Goal: Task Accomplishment & Management: Use online tool/utility

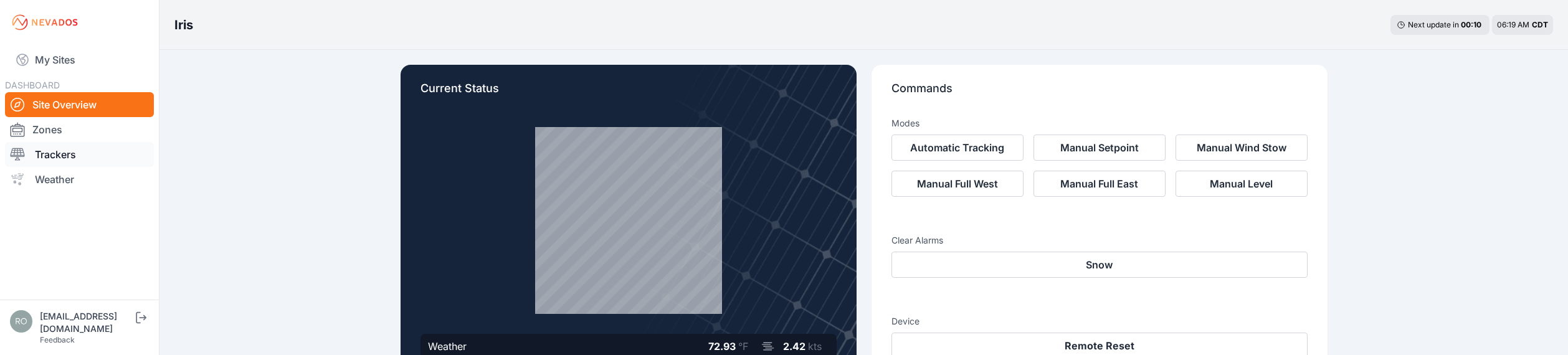
click at [50, 154] on link "Trackers" at bounding box center [80, 155] width 149 height 25
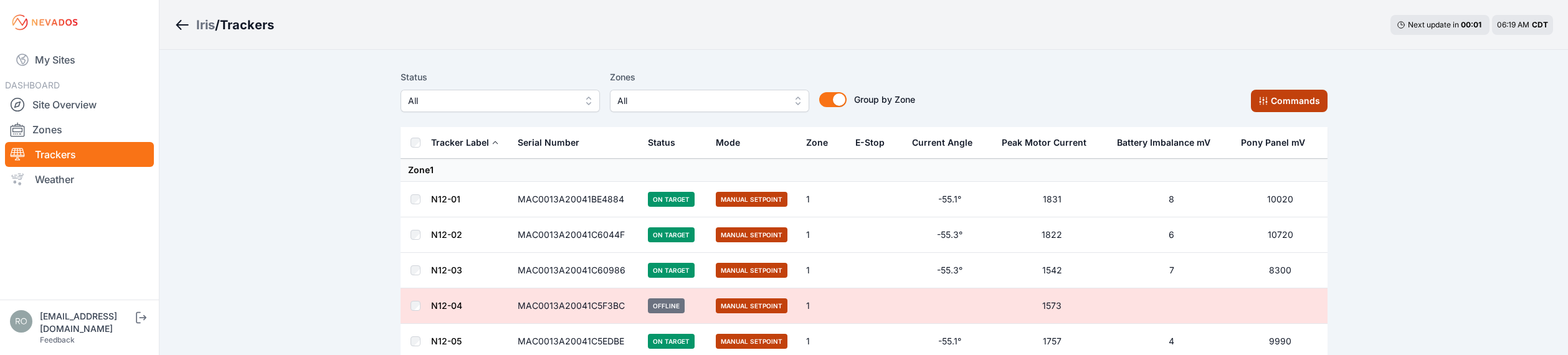
click at [1283, 99] on button "Commands" at bounding box center [1289, 100] width 77 height 22
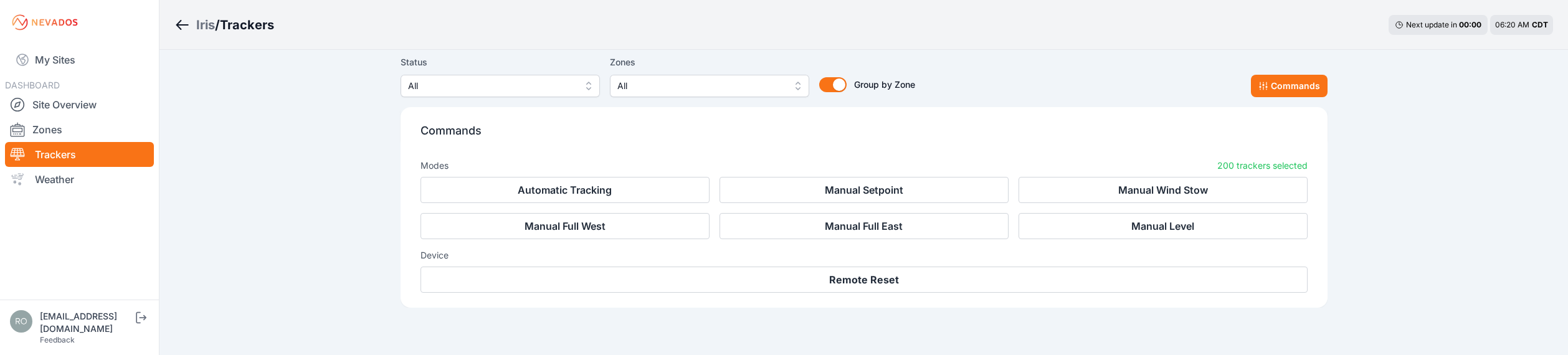
scroll to position [7249, 0]
click at [35, 102] on link "Site Overview" at bounding box center [80, 105] width 149 height 25
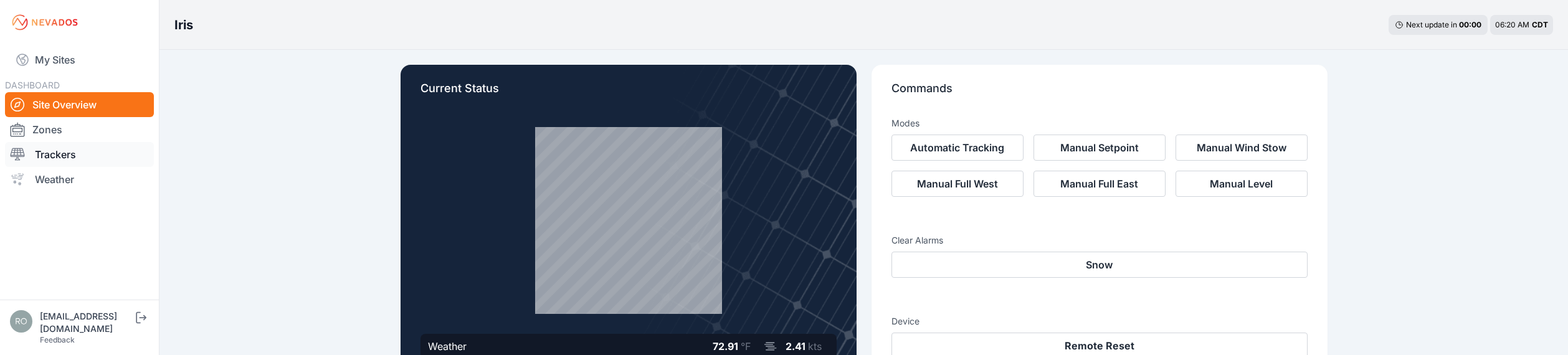
click at [21, 156] on icon at bounding box center [17, 155] width 15 height 15
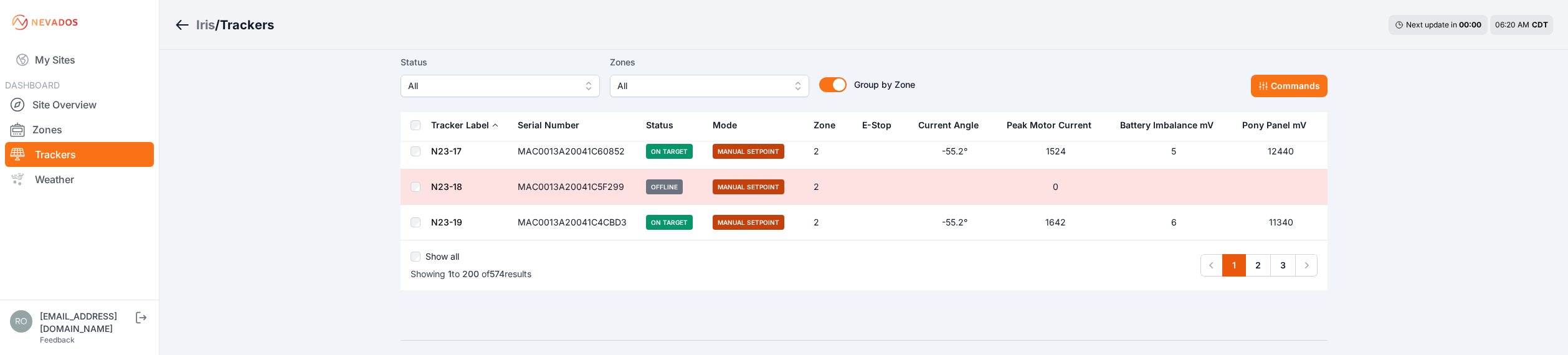
scroll to position [7101, 0]
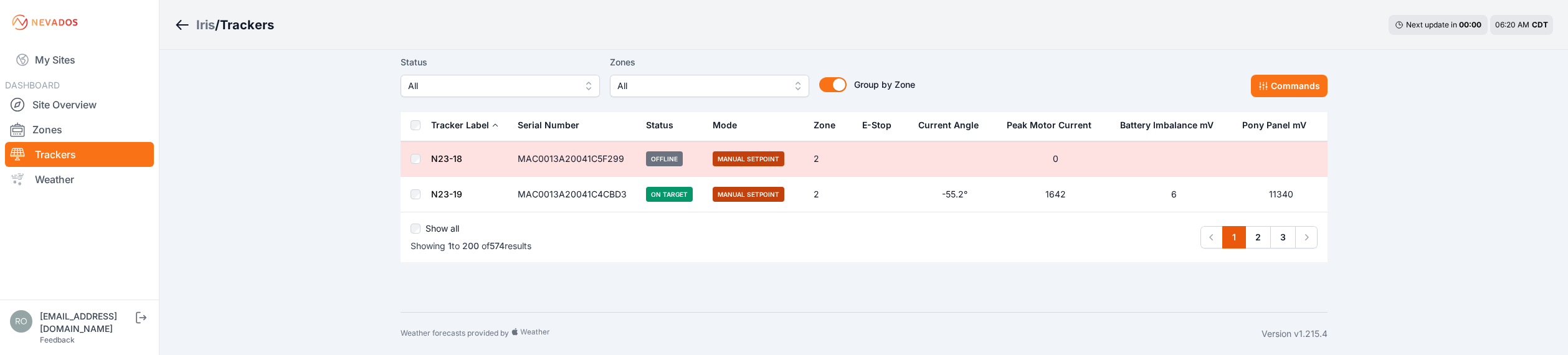
click at [421, 228] on div "Show all" at bounding box center [471, 232] width 121 height 18
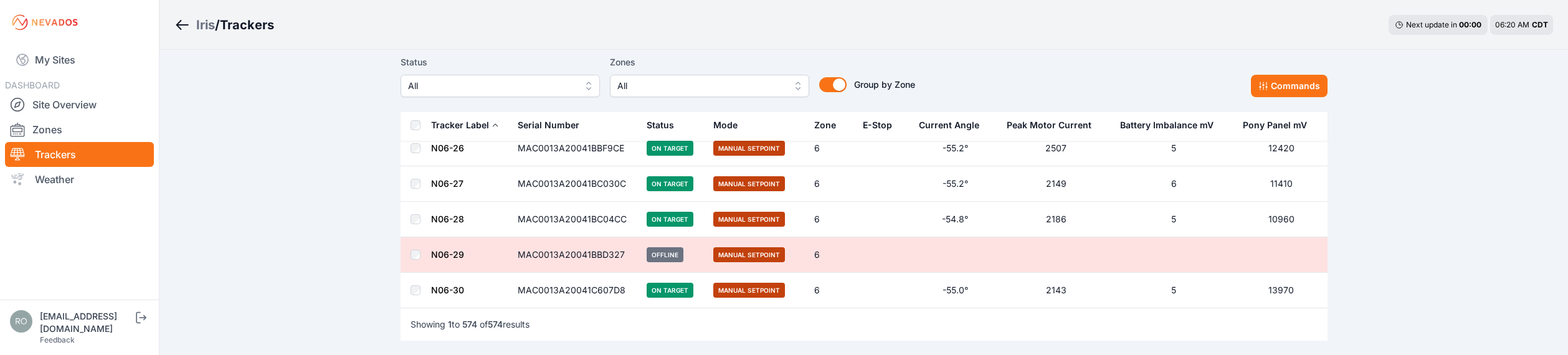
scroll to position [20468, 0]
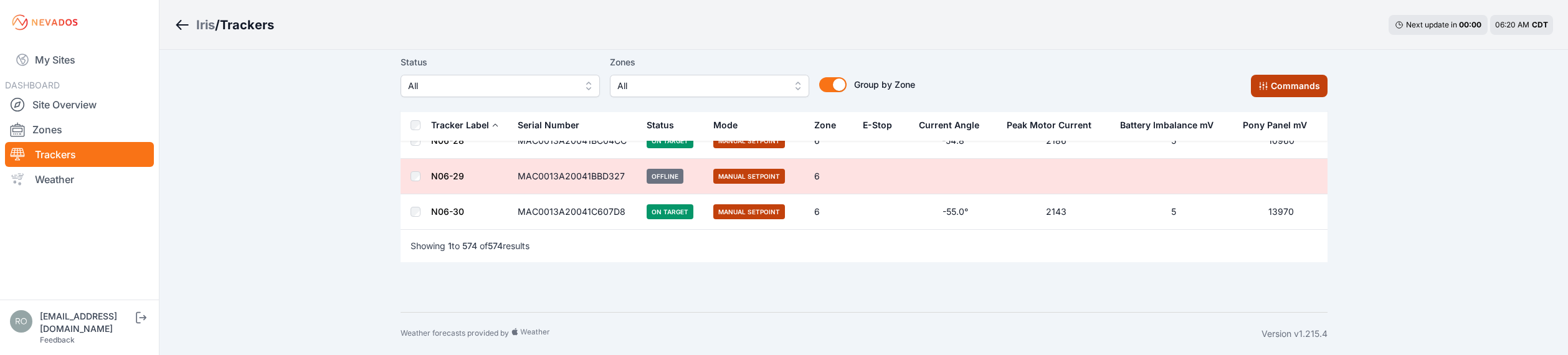
click at [1304, 86] on button "Commands" at bounding box center [1289, 86] width 77 height 22
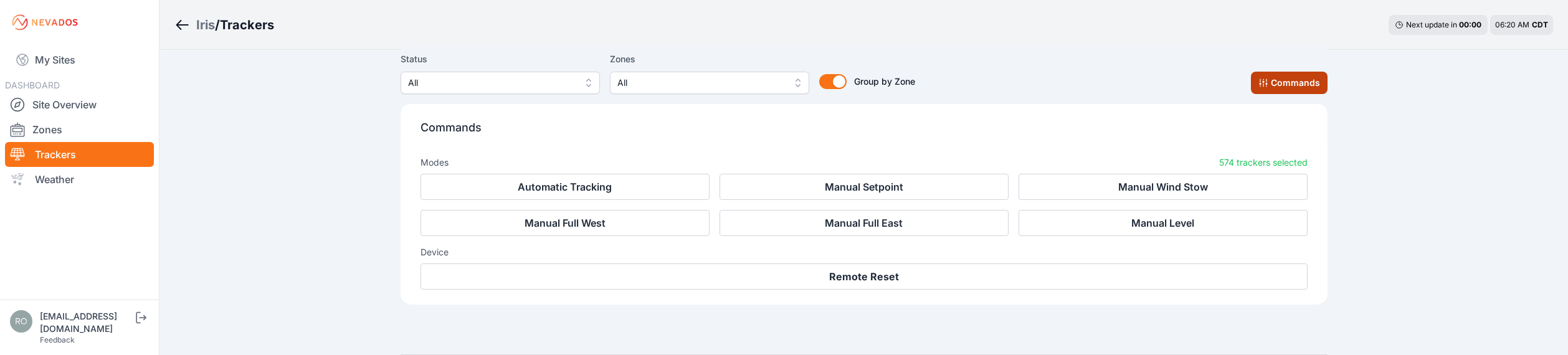
scroll to position [20679, 0]
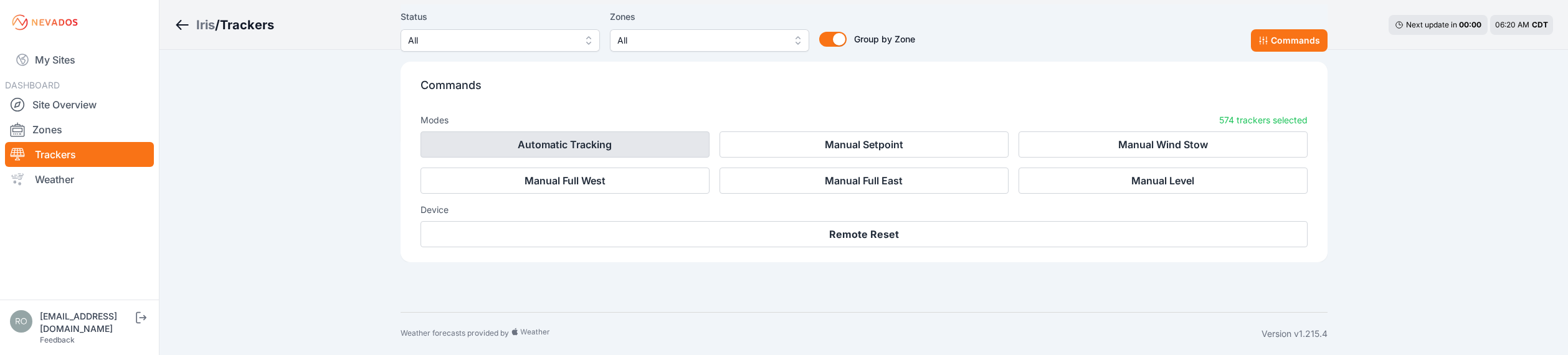
click at [622, 143] on button "Automatic Tracking" at bounding box center [566, 144] width 289 height 26
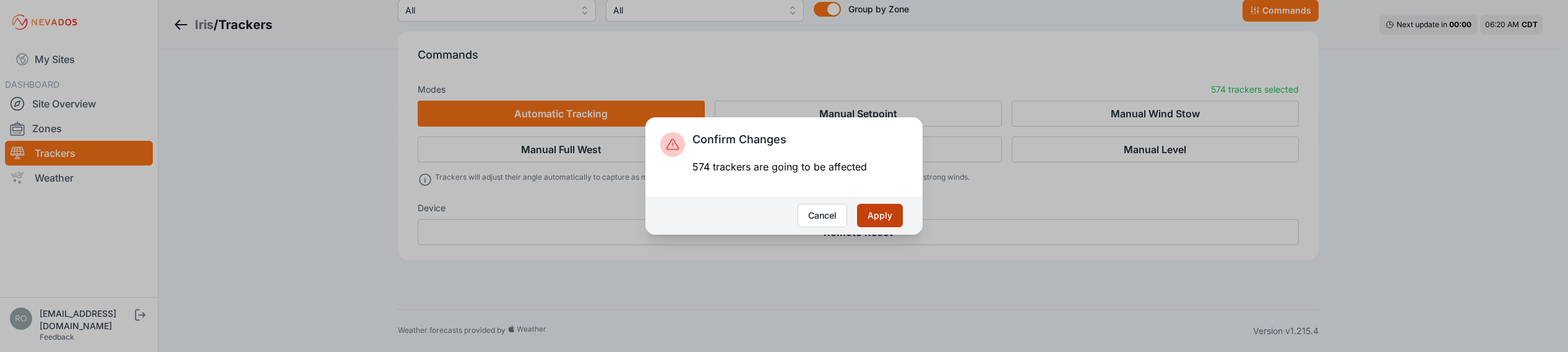
click at [880, 217] on button "Apply" at bounding box center [880, 215] width 46 height 23
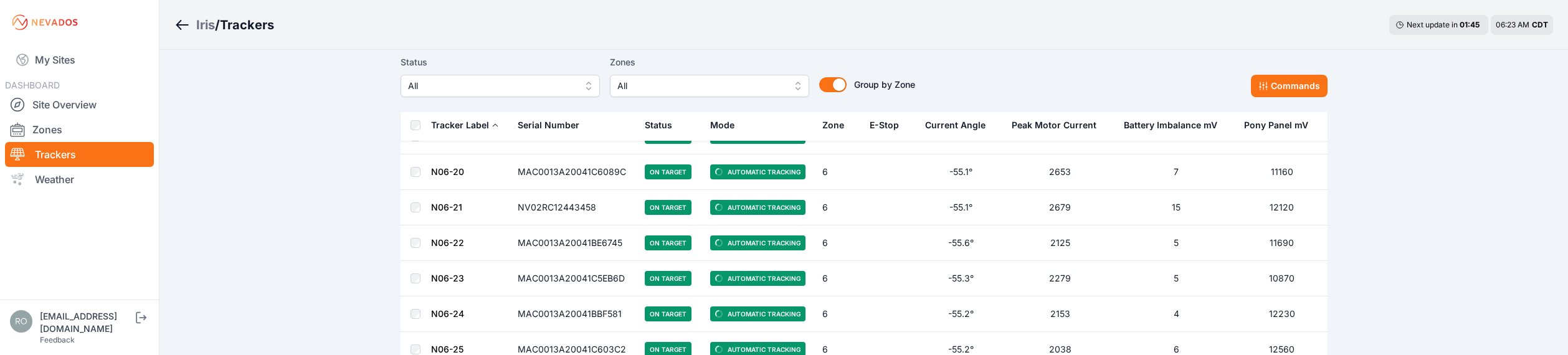
scroll to position [20468, 0]
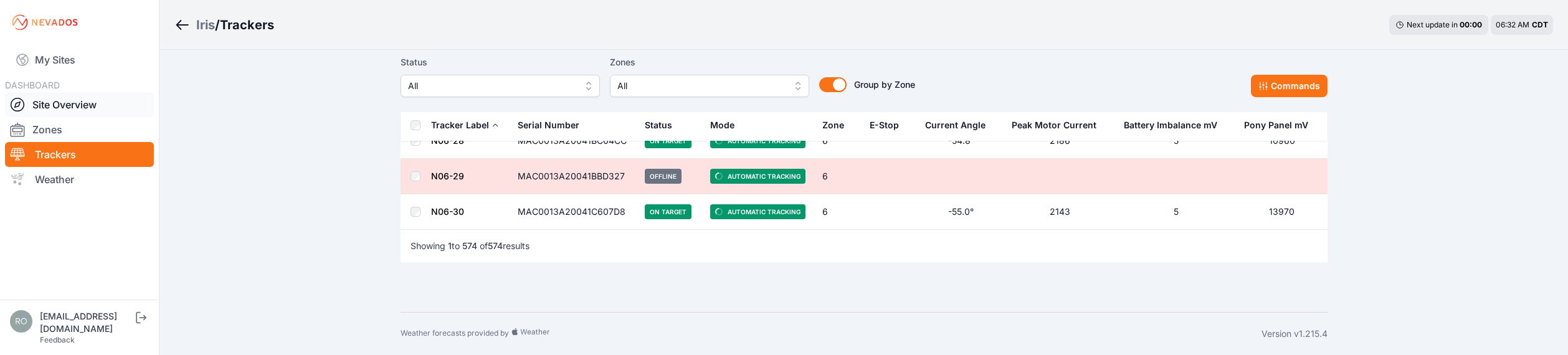
click at [21, 104] on icon at bounding box center [17, 105] width 15 height 15
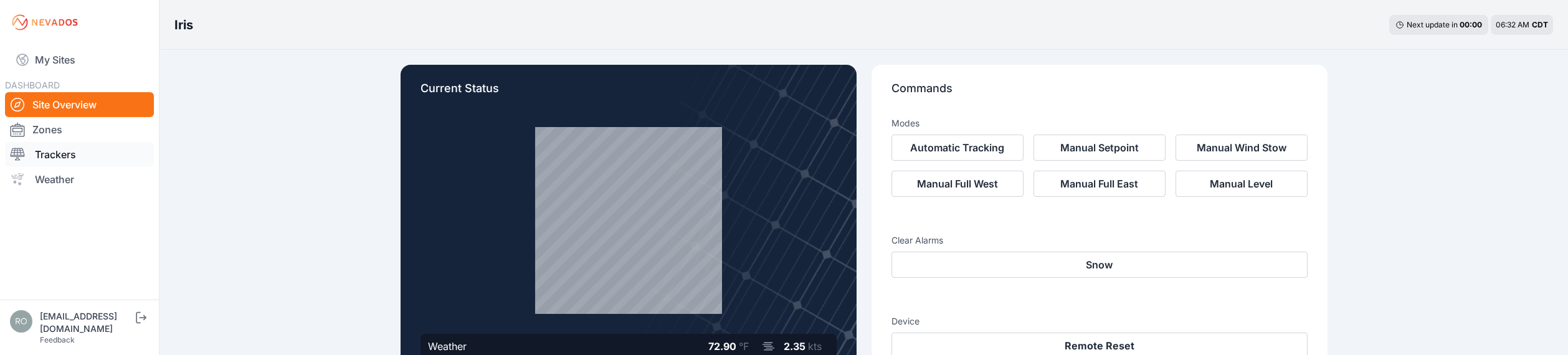
click at [18, 154] on icon at bounding box center [18, 155] width 14 height 13
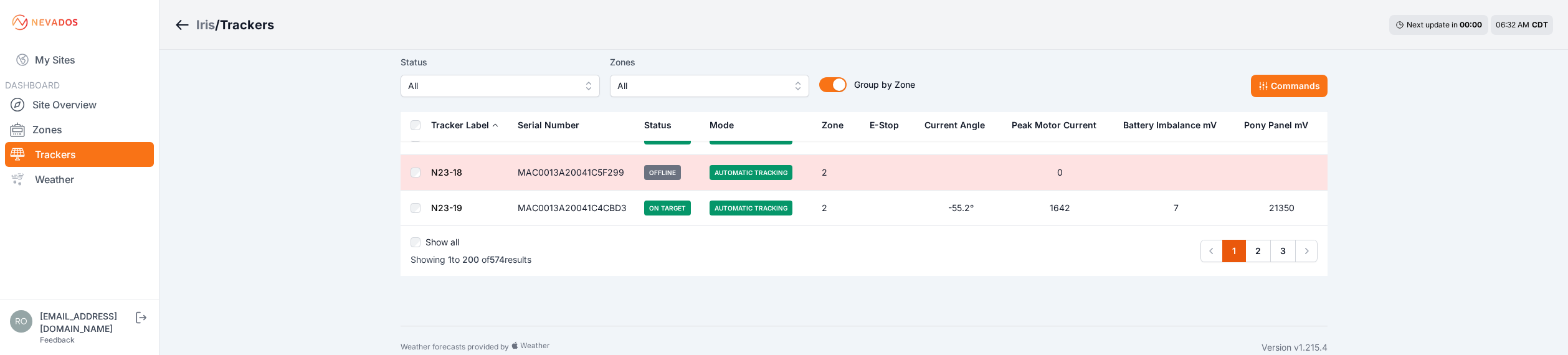
scroll to position [7101, 0]
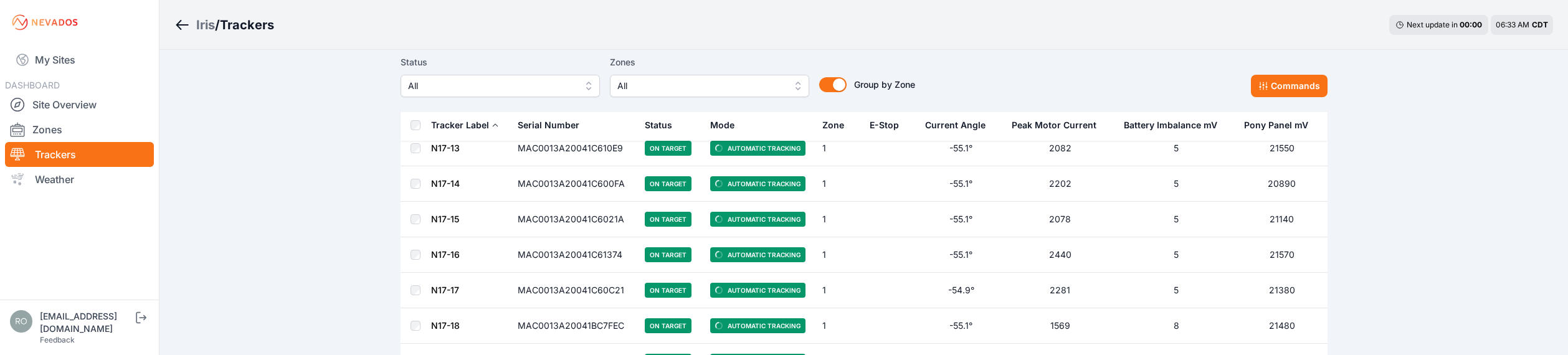
scroll to position [3901, 0]
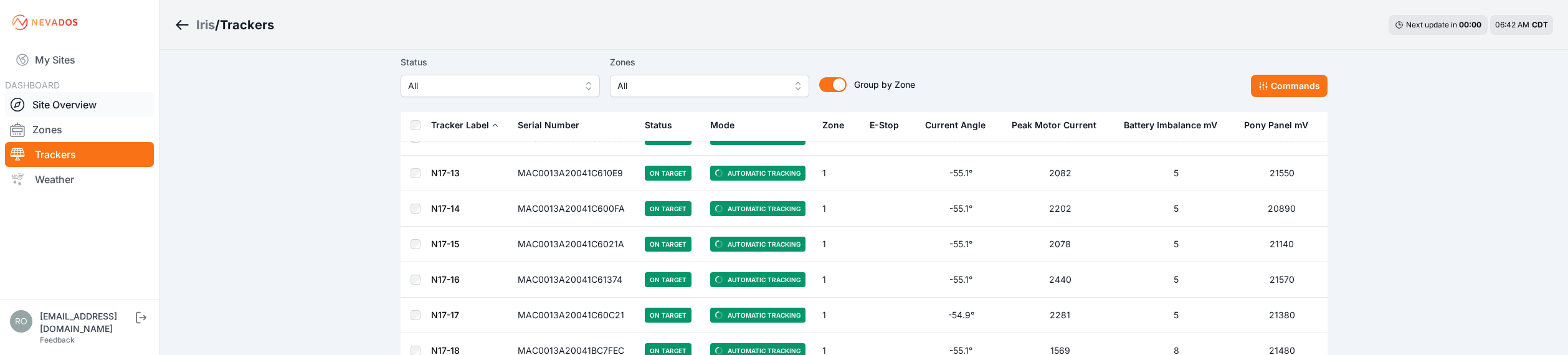
click at [23, 101] on icon at bounding box center [17, 105] width 15 height 15
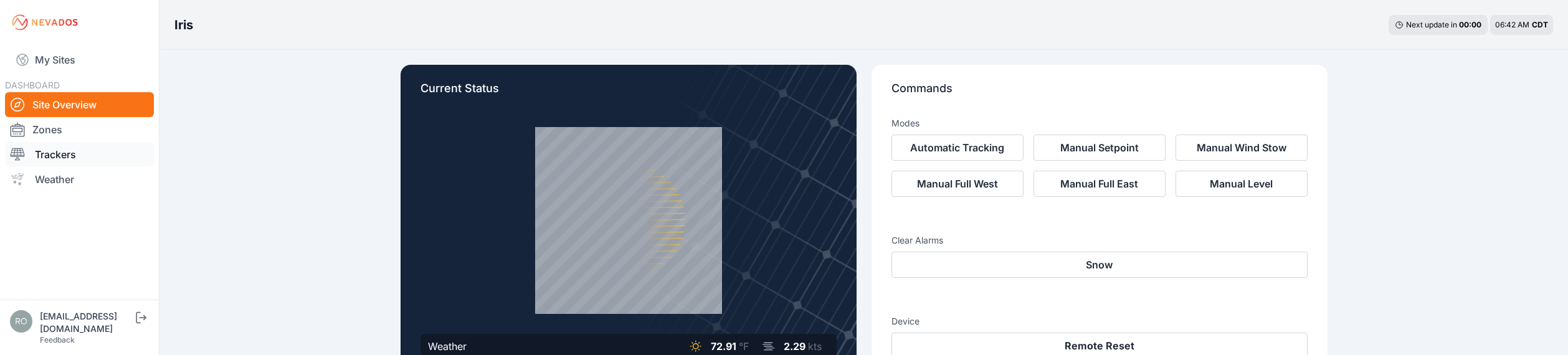
click at [20, 156] on icon at bounding box center [18, 155] width 14 height 13
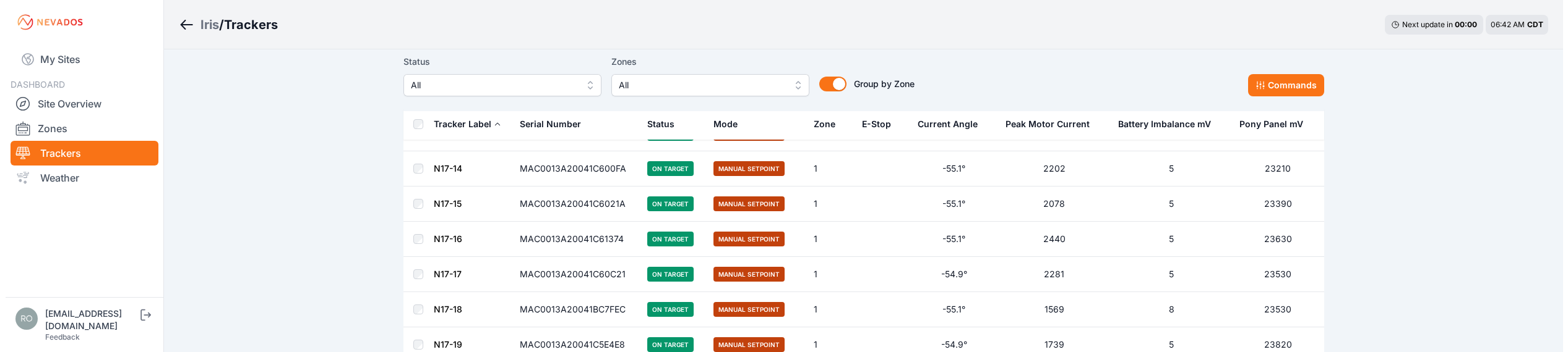
scroll to position [3833, 0]
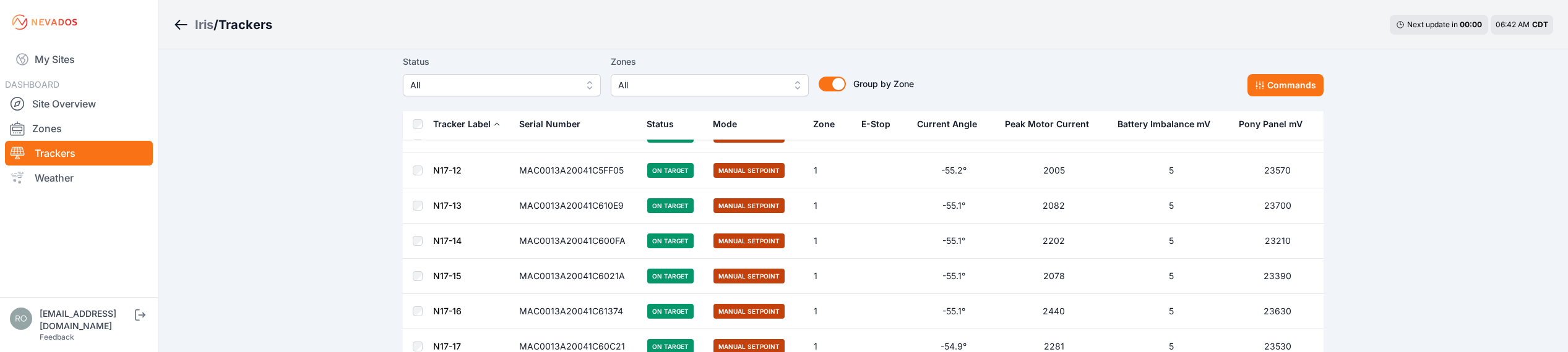
click at [727, 82] on span "All" at bounding box center [701, 85] width 166 height 15
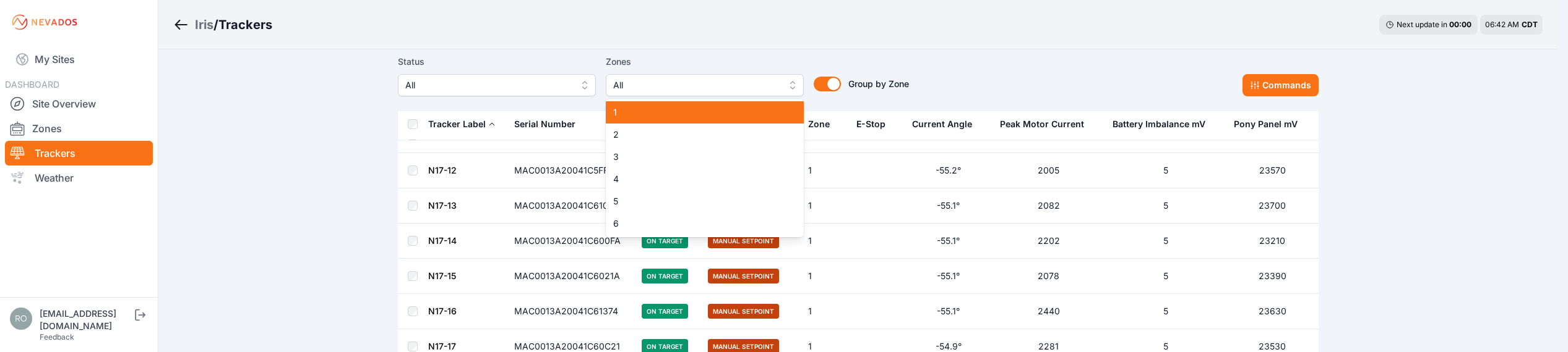
click at [622, 115] on span "1" at bounding box center [697, 113] width 169 height 12
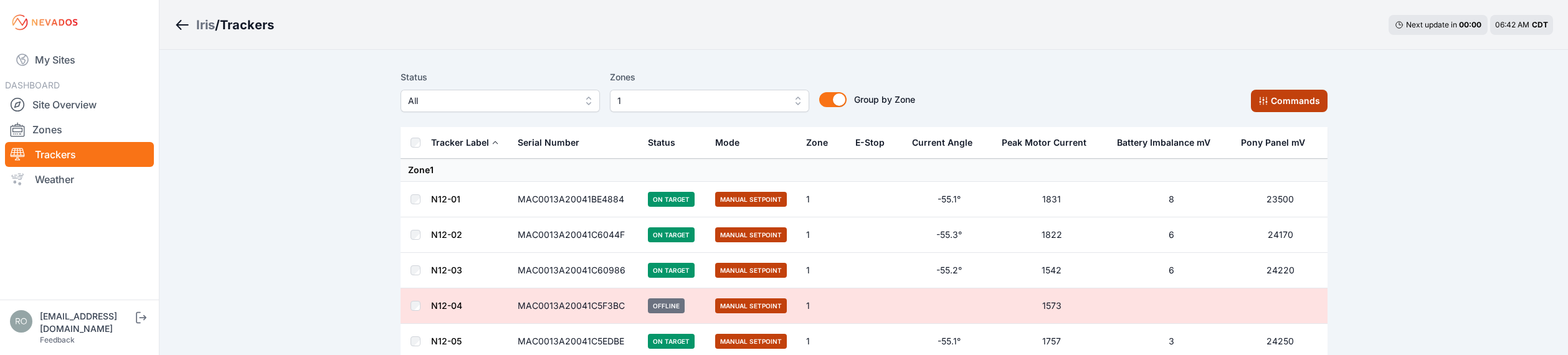
click at [1285, 99] on button "Commands" at bounding box center [1289, 100] width 77 height 22
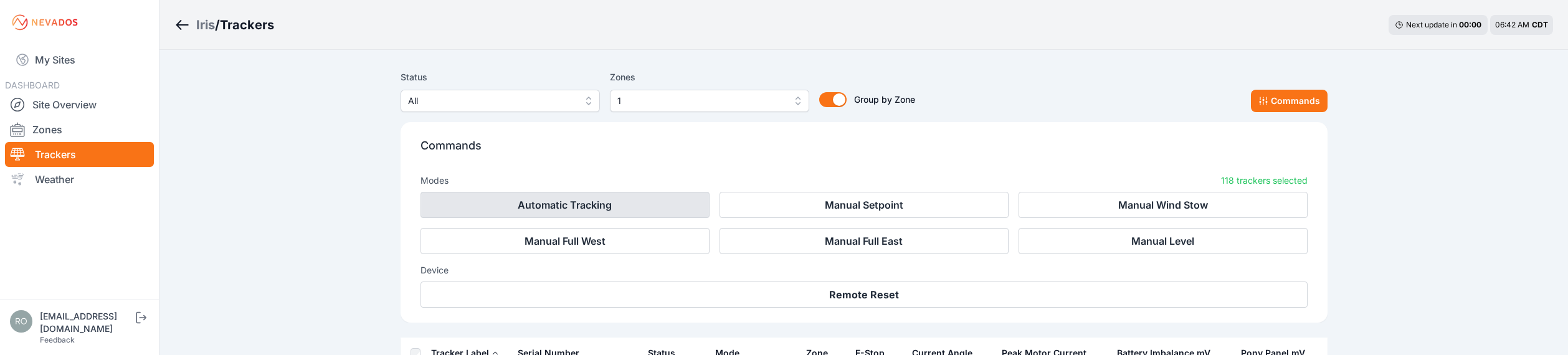
click at [545, 200] on button "Automatic Tracking" at bounding box center [566, 205] width 289 height 26
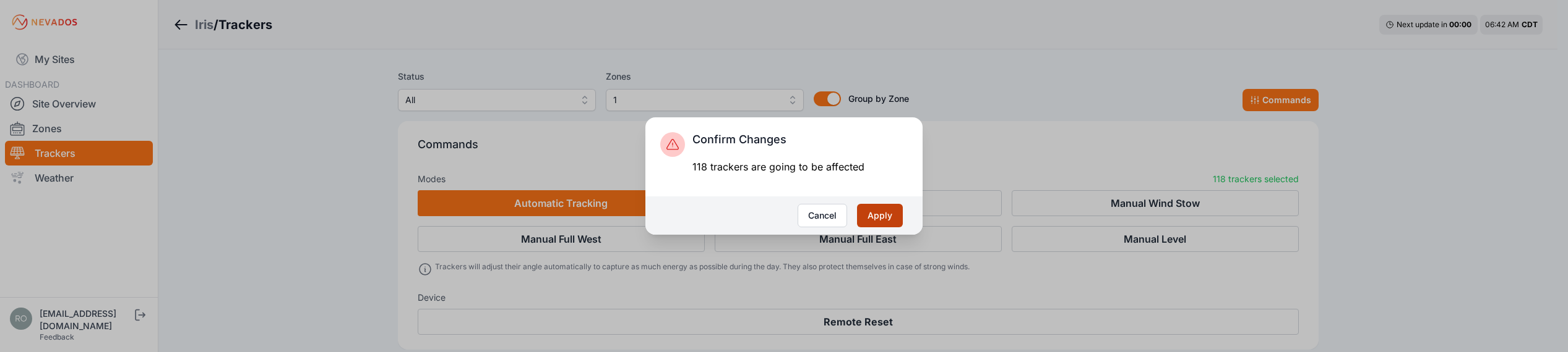
click at [891, 215] on button "Apply" at bounding box center [880, 215] width 46 height 23
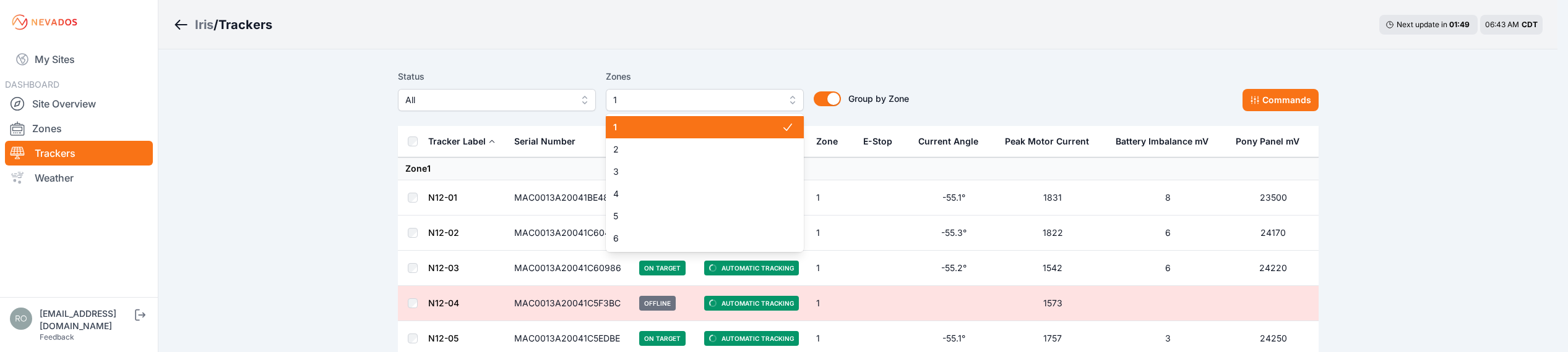
click at [791, 102] on button "1" at bounding box center [705, 99] width 198 height 22
click at [679, 121] on div "1" at bounding box center [705, 127] width 198 height 22
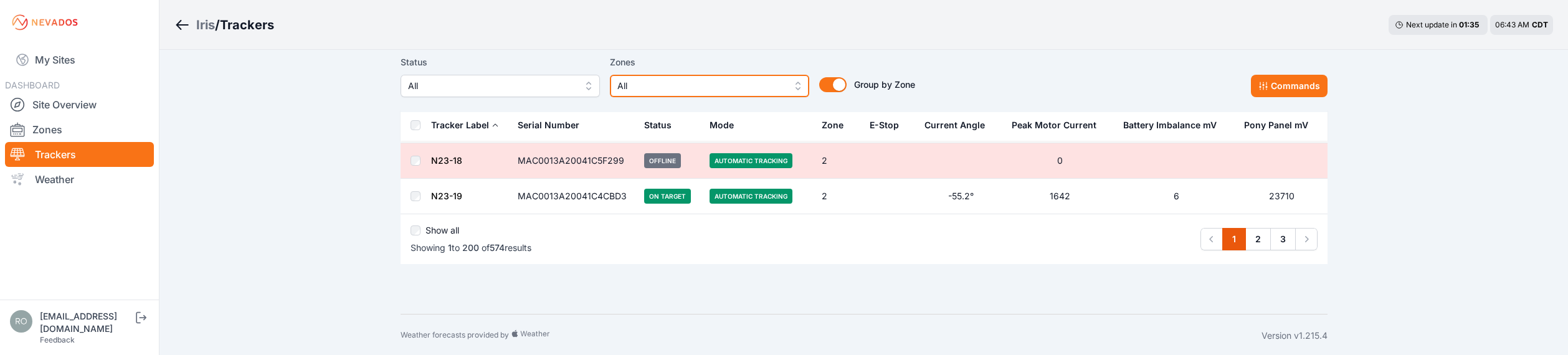
scroll to position [7101, 0]
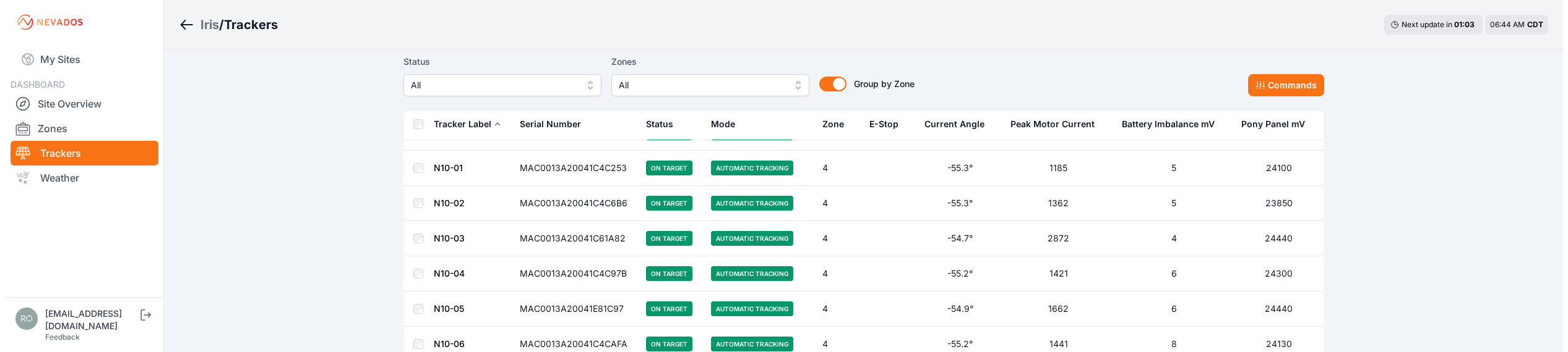
scroll to position [13045, 0]
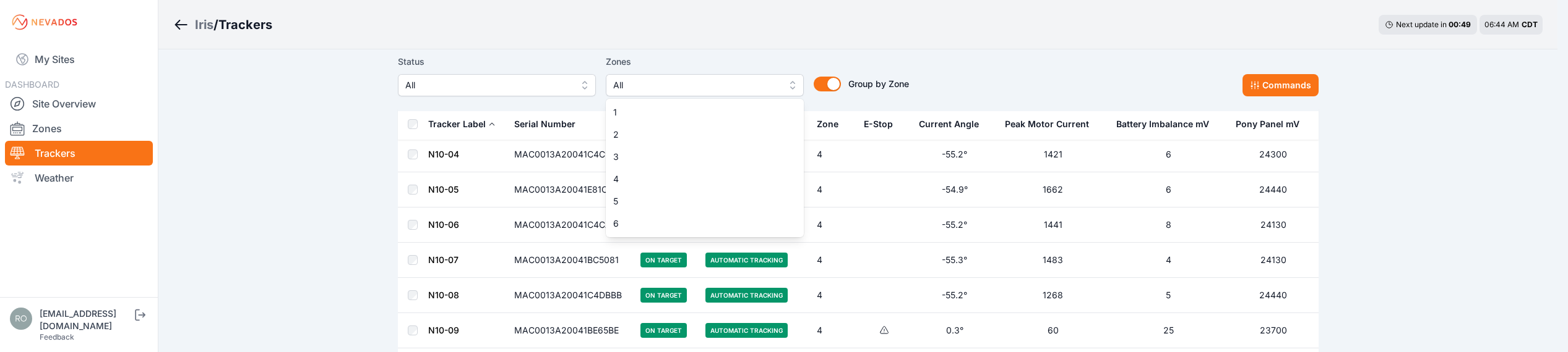
click at [757, 82] on span "All" at bounding box center [696, 85] width 166 height 15
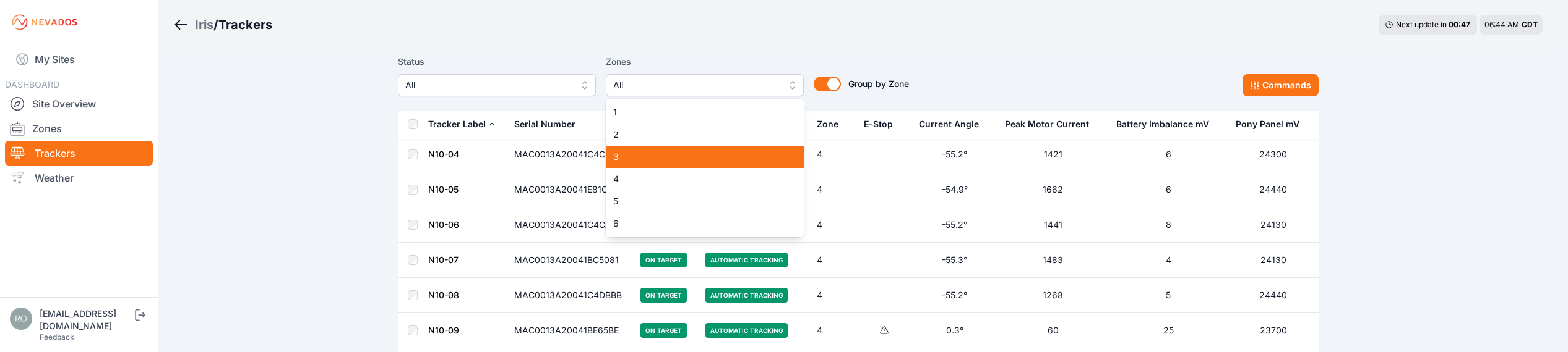
click at [650, 156] on span "3" at bounding box center [697, 157] width 169 height 12
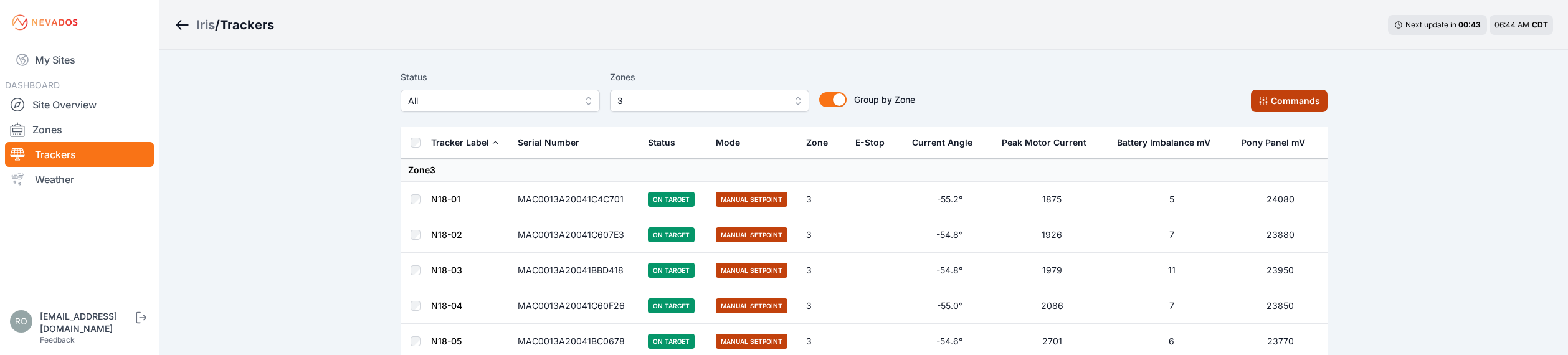
click at [1284, 100] on button "Commands" at bounding box center [1289, 100] width 77 height 22
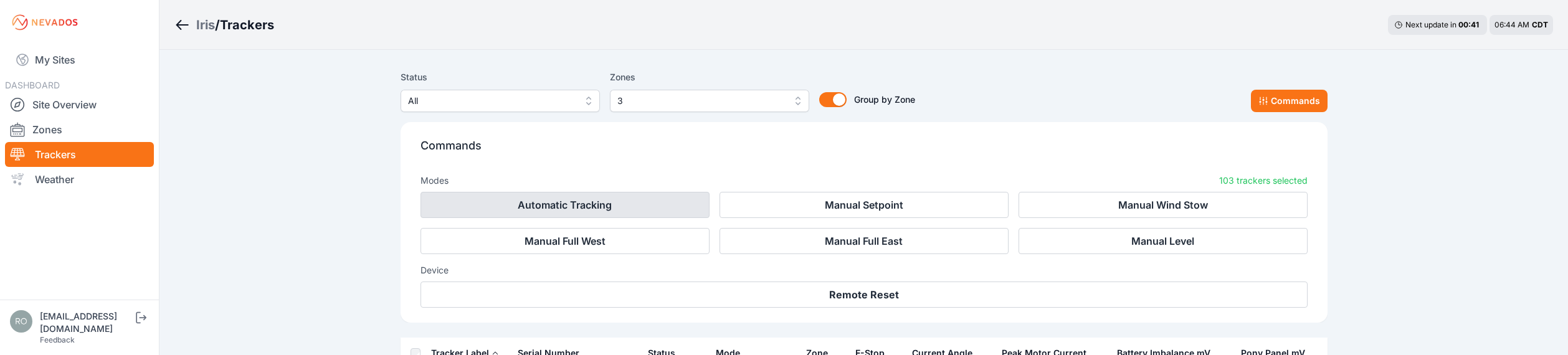
click at [542, 207] on button "Automatic Tracking" at bounding box center [566, 205] width 289 height 26
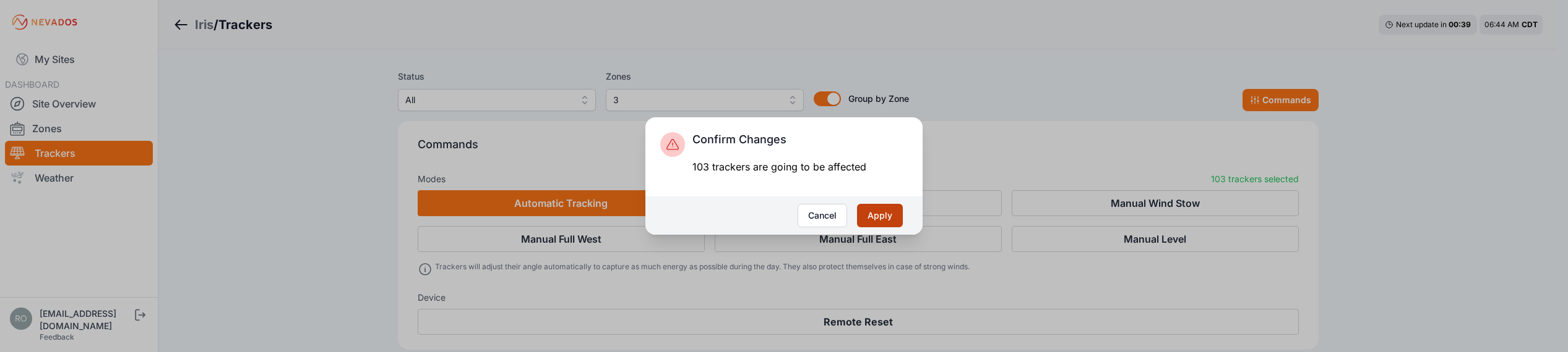
click at [874, 220] on button "Apply" at bounding box center [880, 215] width 46 height 23
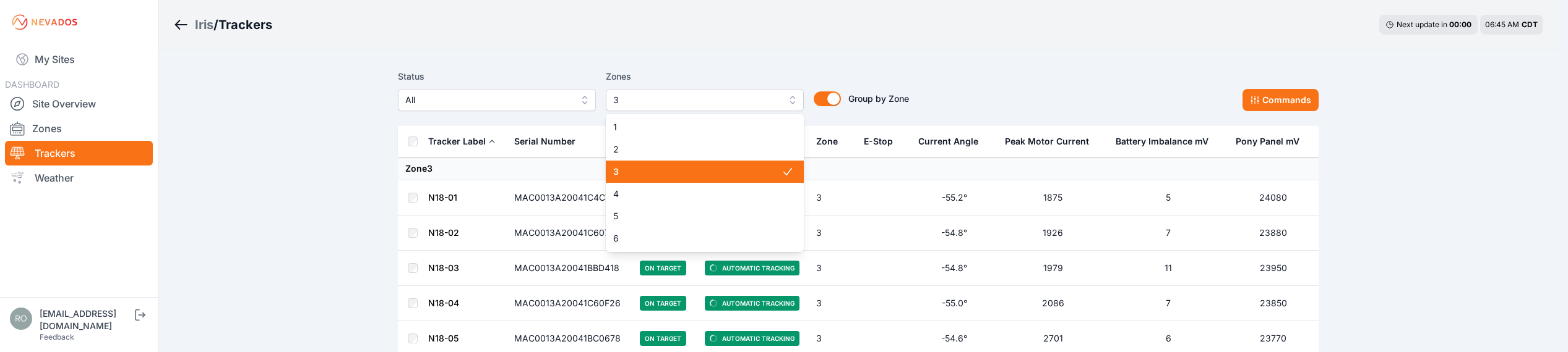
click at [687, 101] on span "3" at bounding box center [696, 100] width 166 height 15
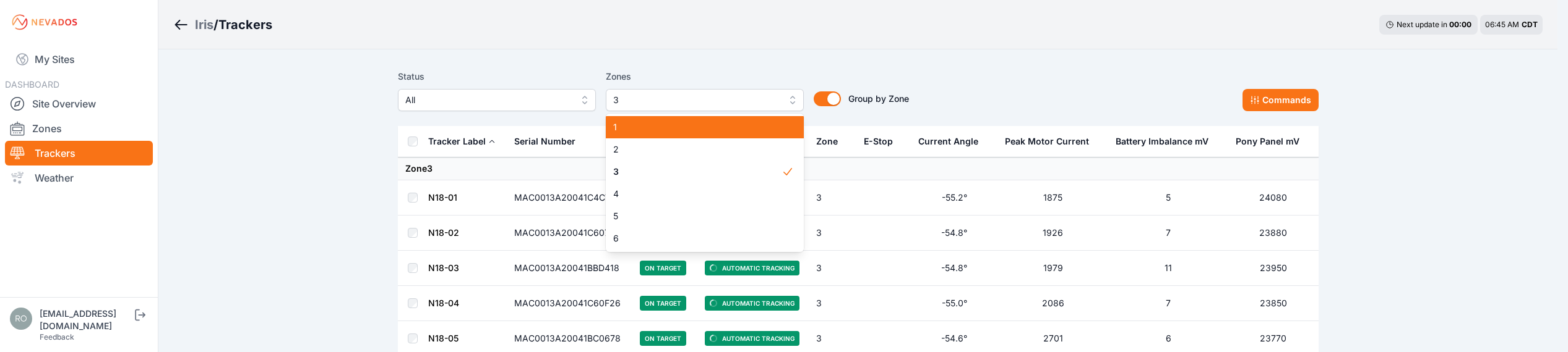
click at [650, 123] on span "1" at bounding box center [697, 128] width 169 height 12
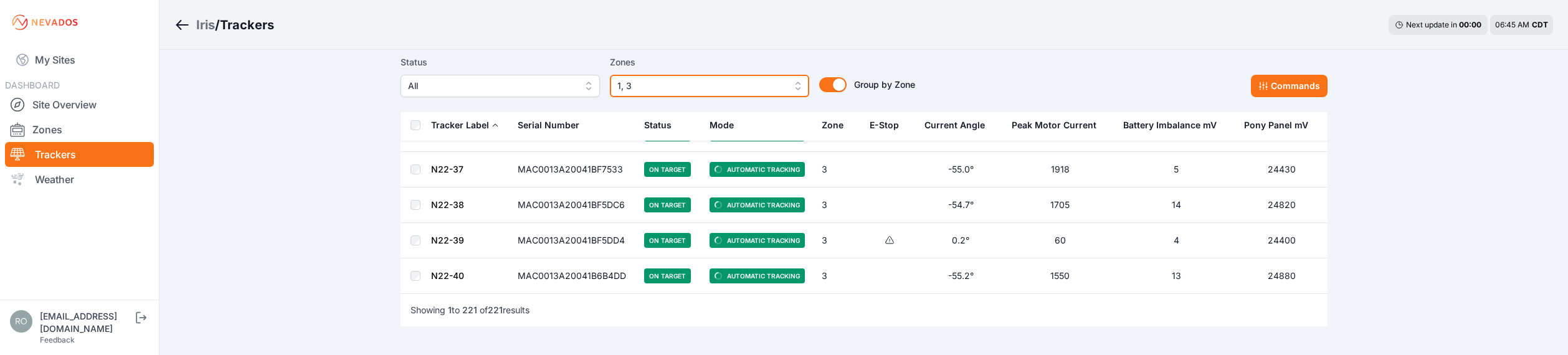
scroll to position [7830, 0]
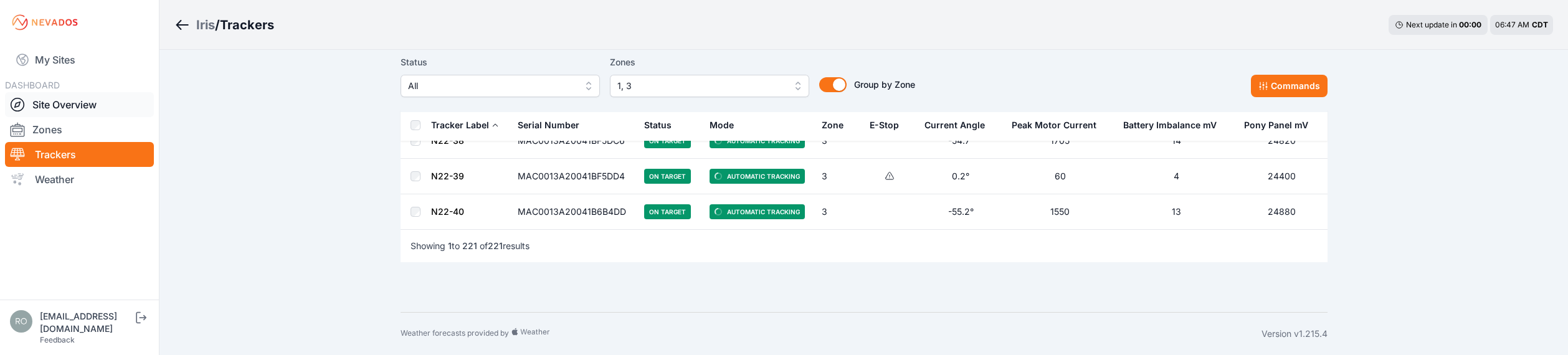
click at [39, 106] on link "Site Overview" at bounding box center [80, 105] width 149 height 25
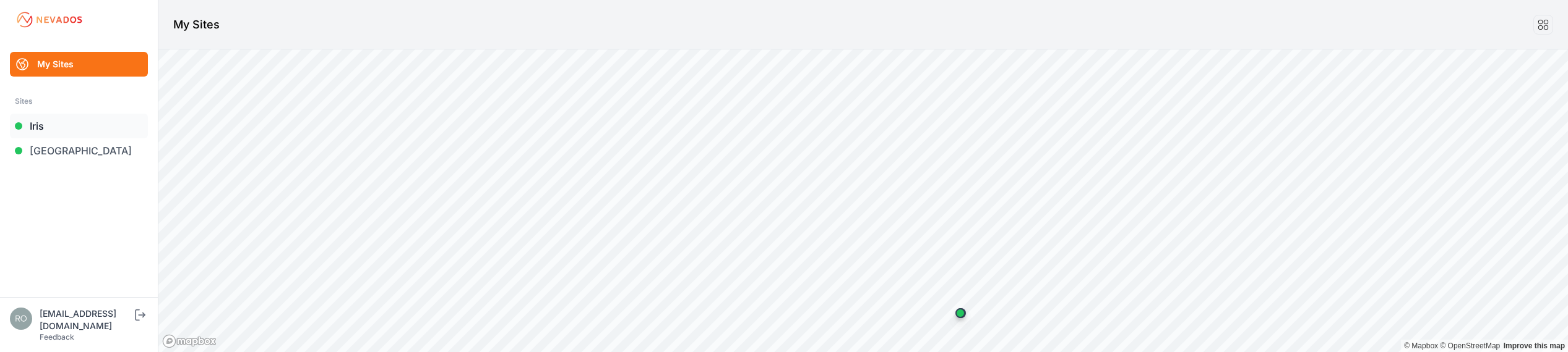
click at [36, 129] on link "Iris" at bounding box center [78, 126] width 138 height 25
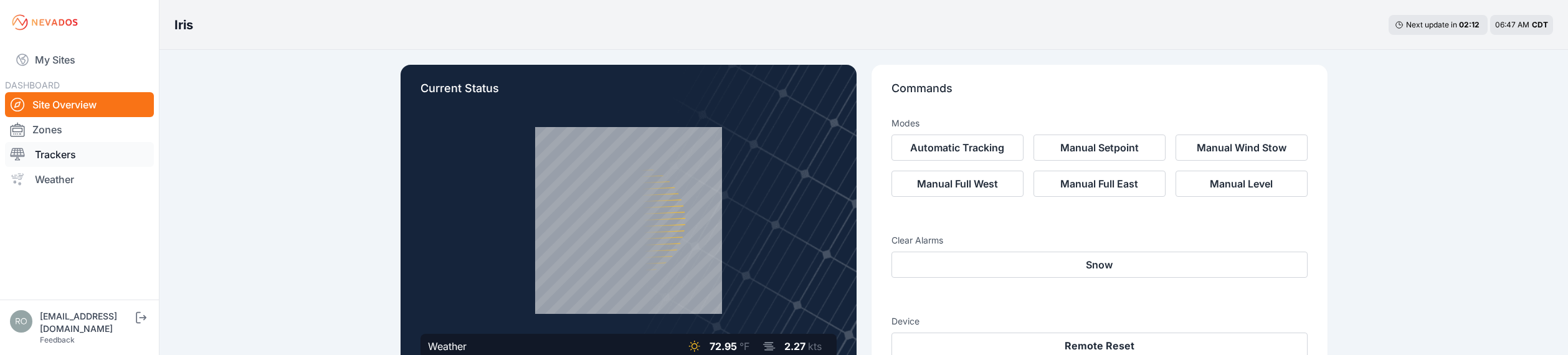
click at [44, 154] on link "Trackers" at bounding box center [80, 155] width 149 height 25
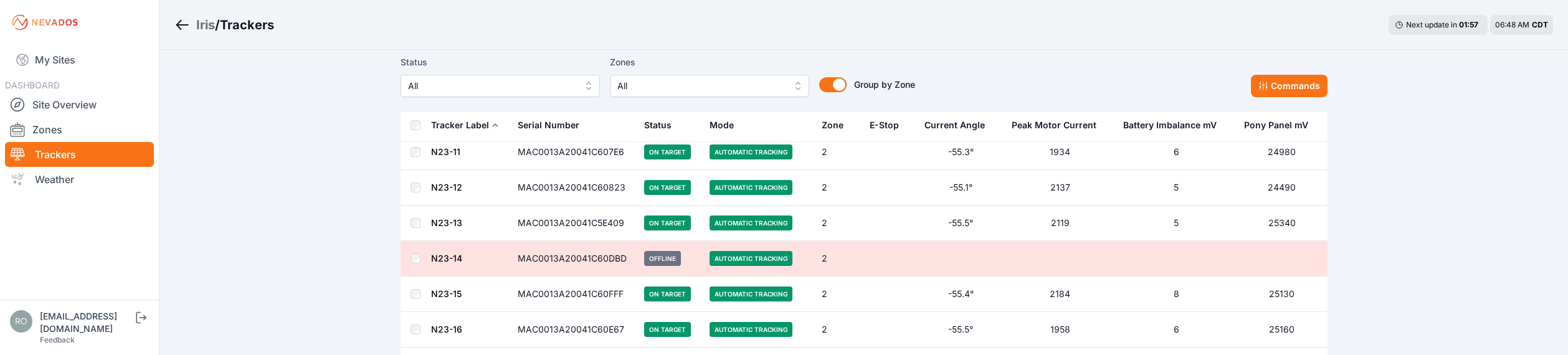
scroll to position [7101, 0]
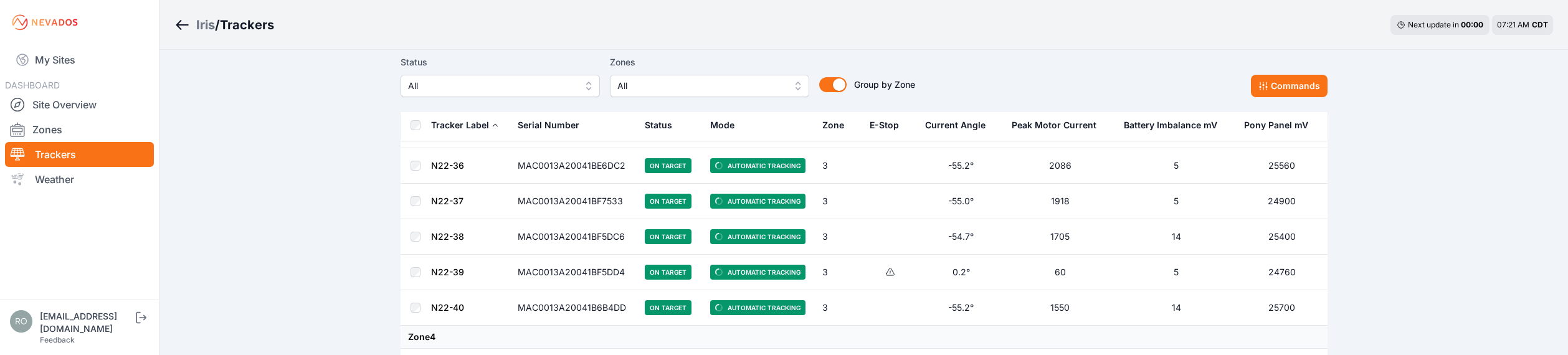
scroll to position [10787, 0]
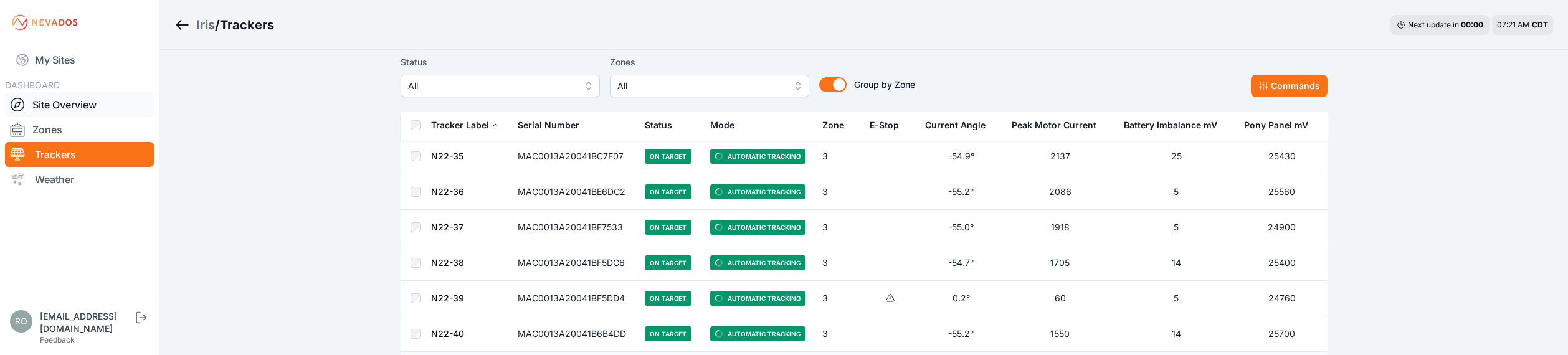
click at [41, 104] on link "Site Overview" at bounding box center [80, 105] width 149 height 25
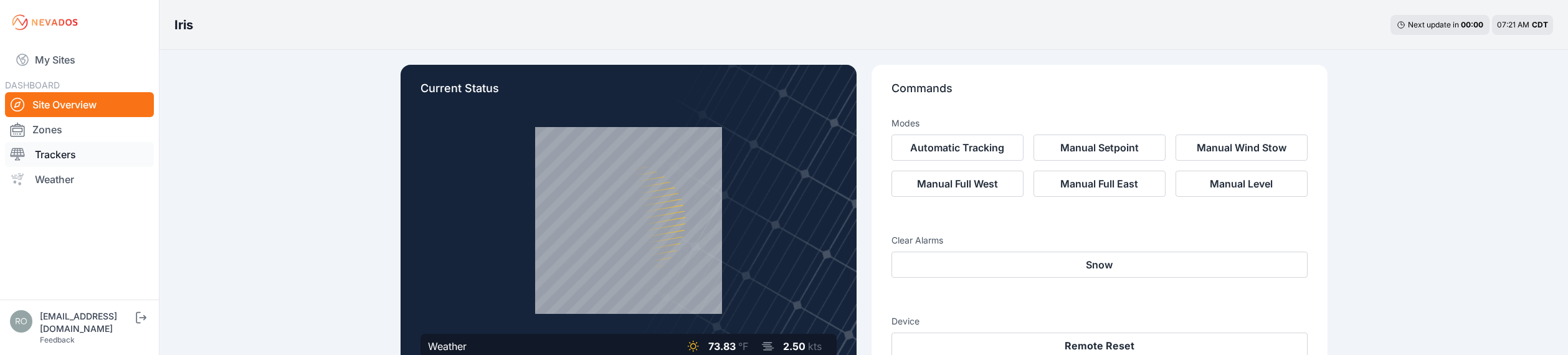
click at [15, 155] on icon at bounding box center [17, 155] width 15 height 15
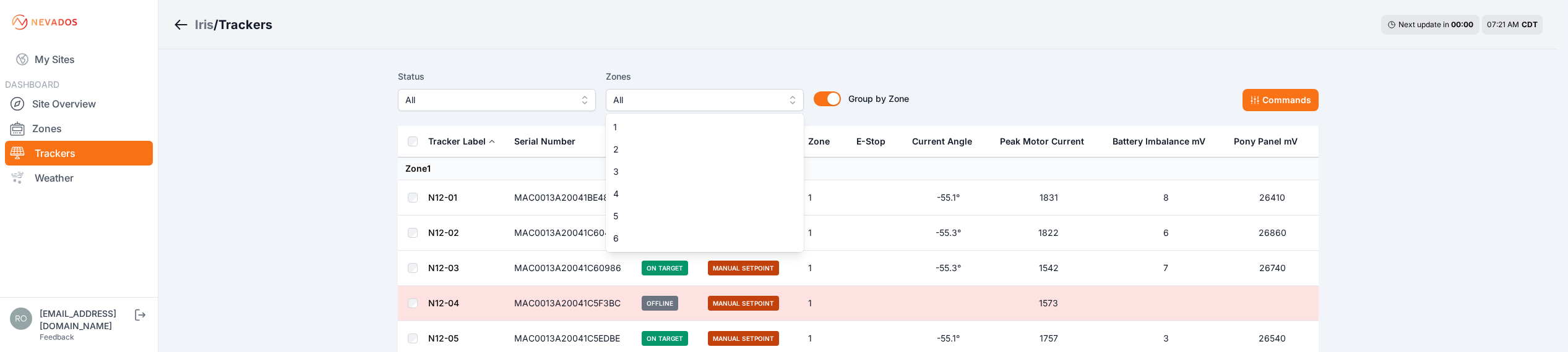
click at [658, 97] on span "All" at bounding box center [696, 100] width 166 height 15
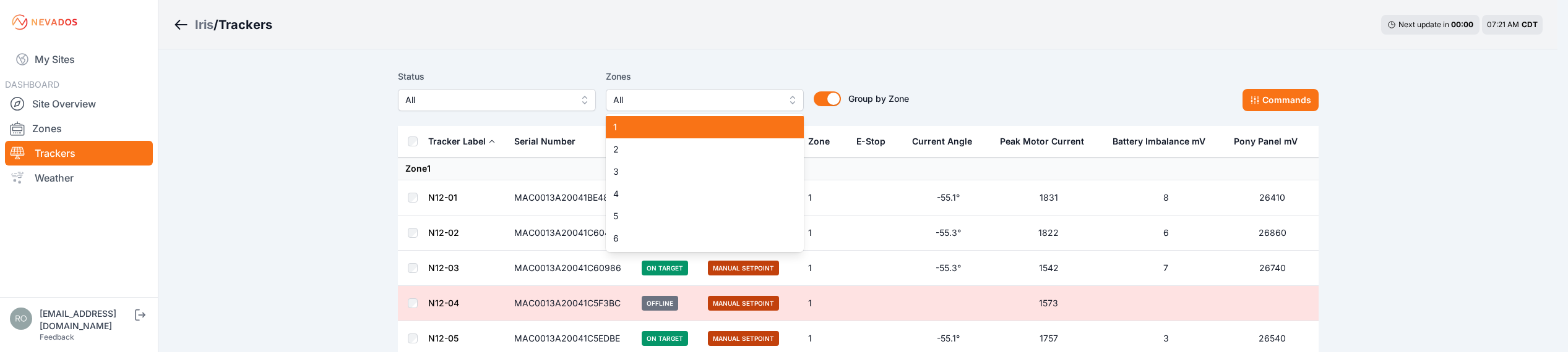
drag, startPoint x: 633, startPoint y: 126, endPoint x: 643, endPoint y: 123, distance: 10.4
click at [634, 126] on span "1" at bounding box center [697, 128] width 169 height 12
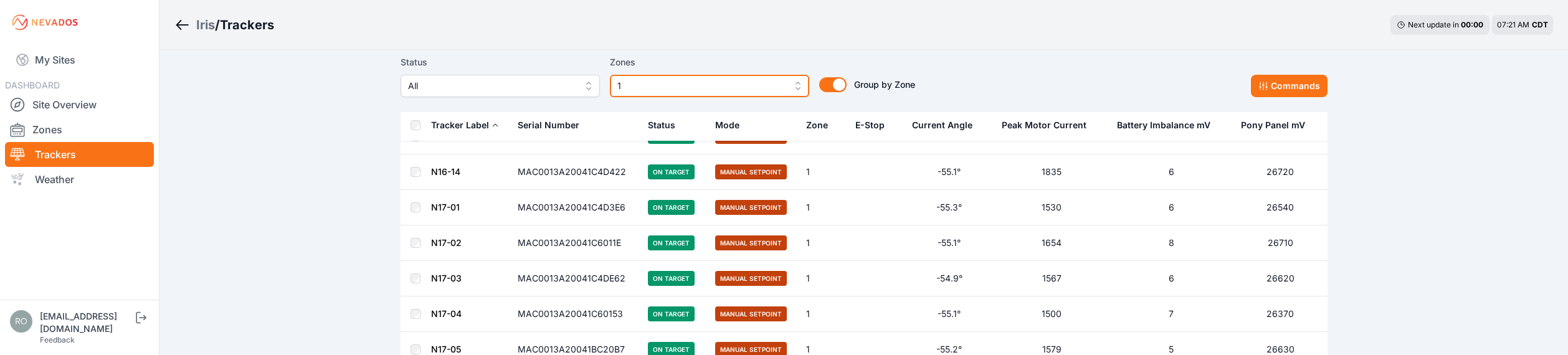
scroll to position [3492, 0]
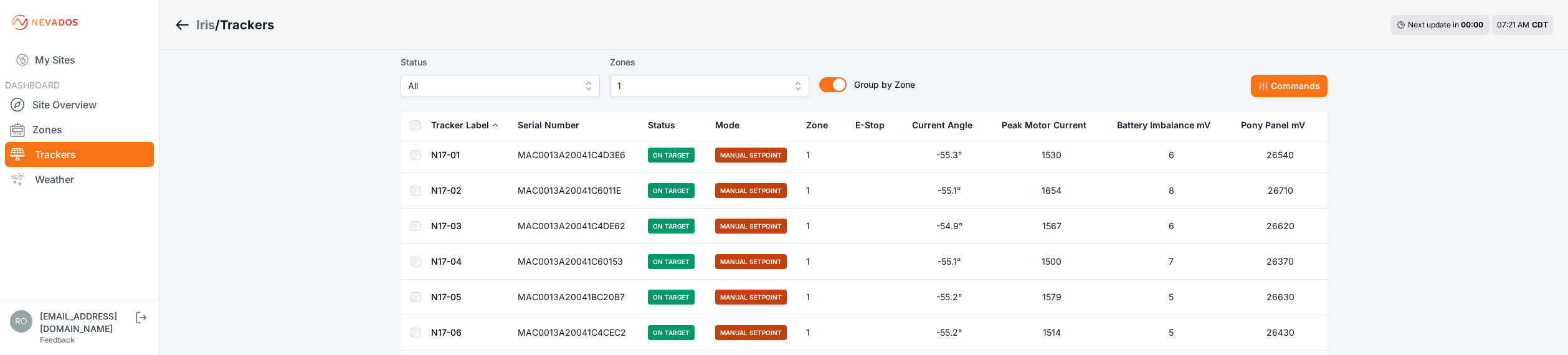
click at [421, 124] on th at bounding box center [415, 126] width 29 height 32
click at [1279, 83] on button "Commands" at bounding box center [1289, 86] width 77 height 22
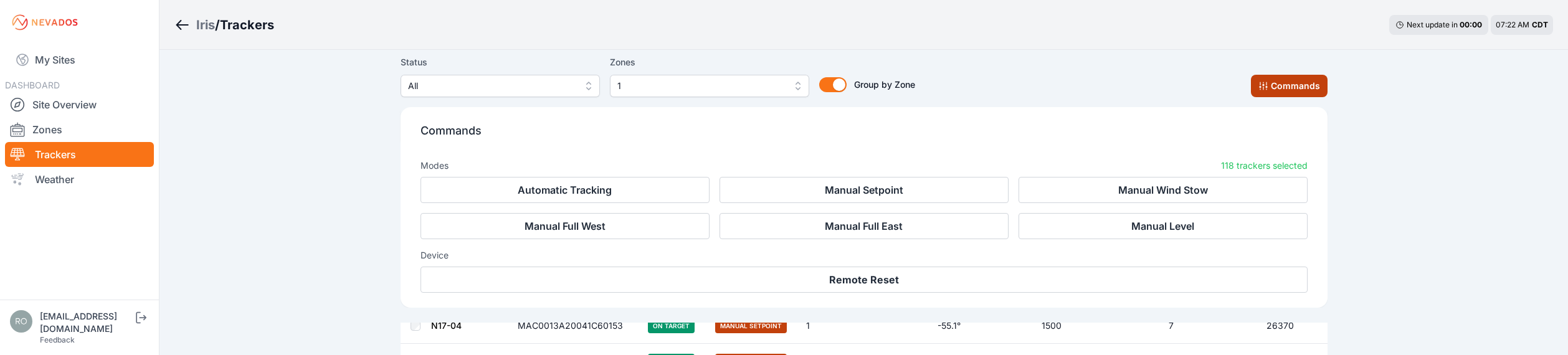
scroll to position [3703, 0]
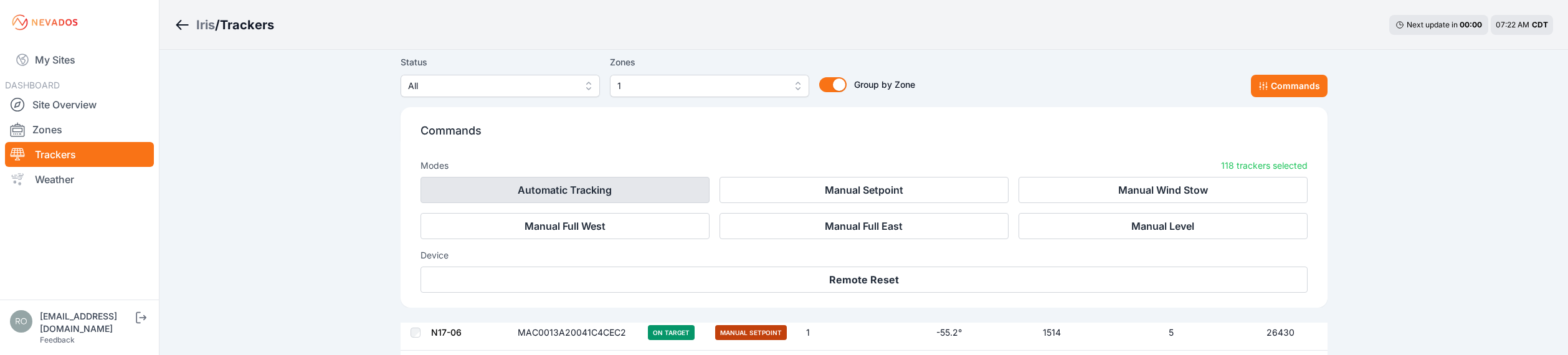
click at [544, 187] on button "Automatic Tracking" at bounding box center [566, 190] width 289 height 26
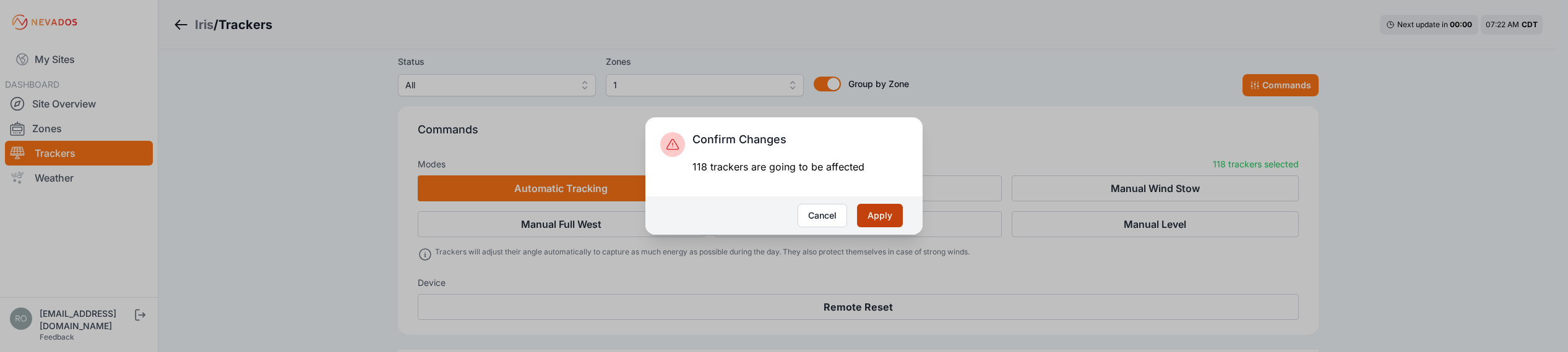
click at [884, 220] on button "Apply" at bounding box center [880, 215] width 46 height 23
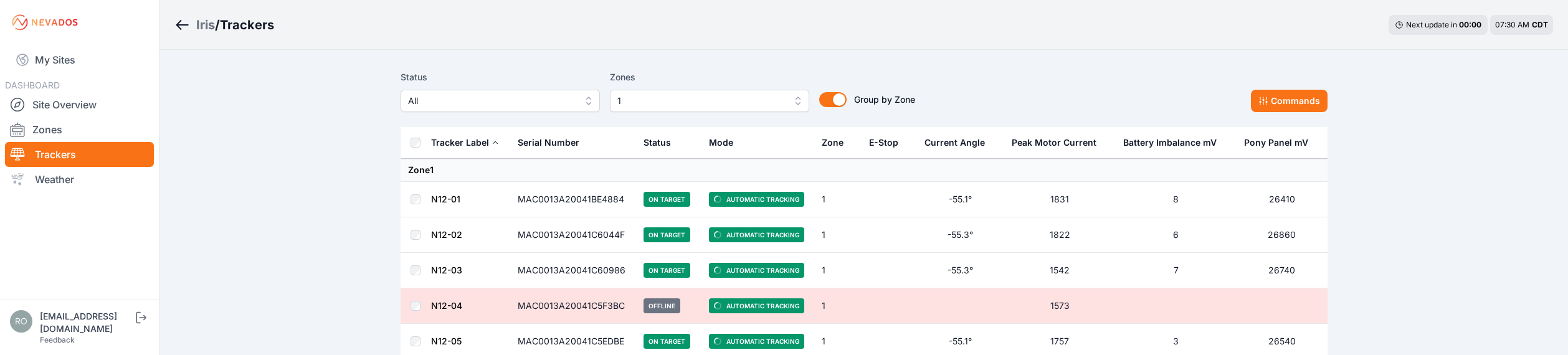
click at [1069, 80] on div "Status All Zones 1 Group by Zone Group by Zone Commands" at bounding box center [864, 90] width 927 height 42
click at [21, 102] on icon at bounding box center [17, 105] width 15 height 15
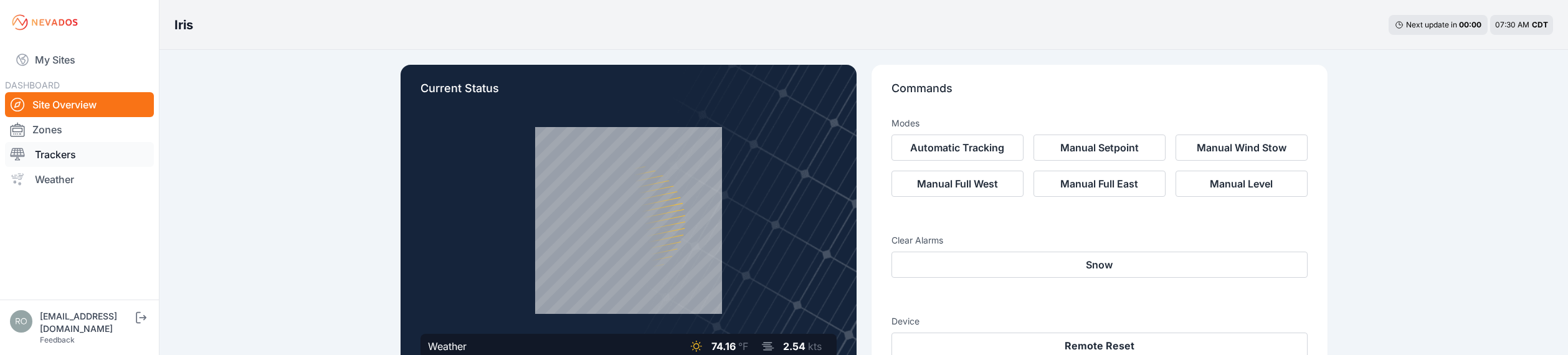
click at [19, 152] on icon at bounding box center [17, 155] width 15 height 15
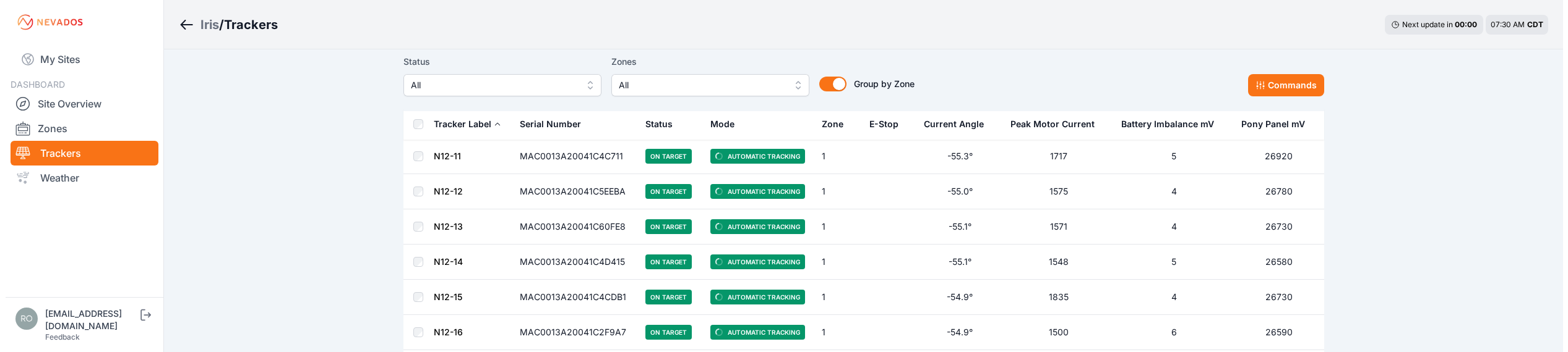
scroll to position [433, 0]
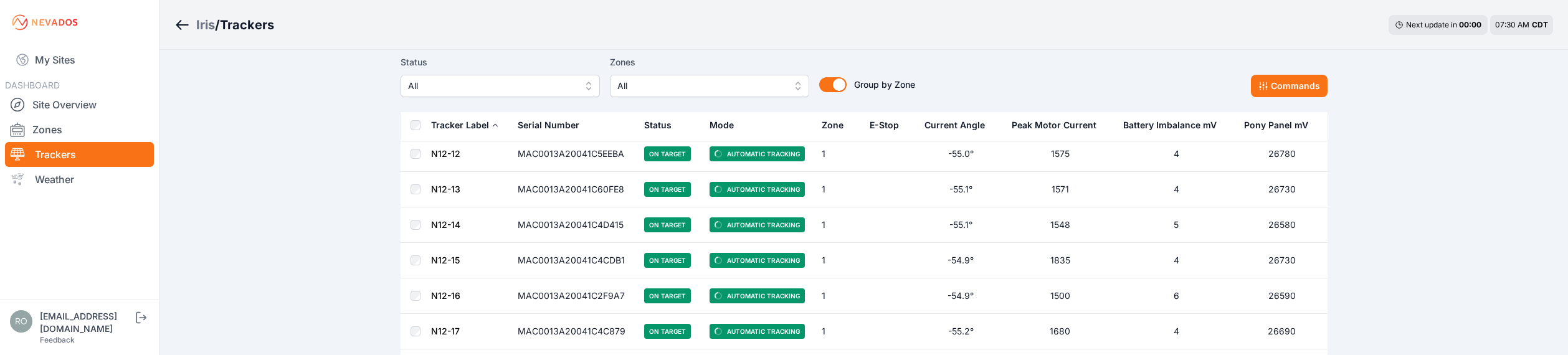
click at [797, 90] on button "All" at bounding box center [709, 86] width 199 height 22
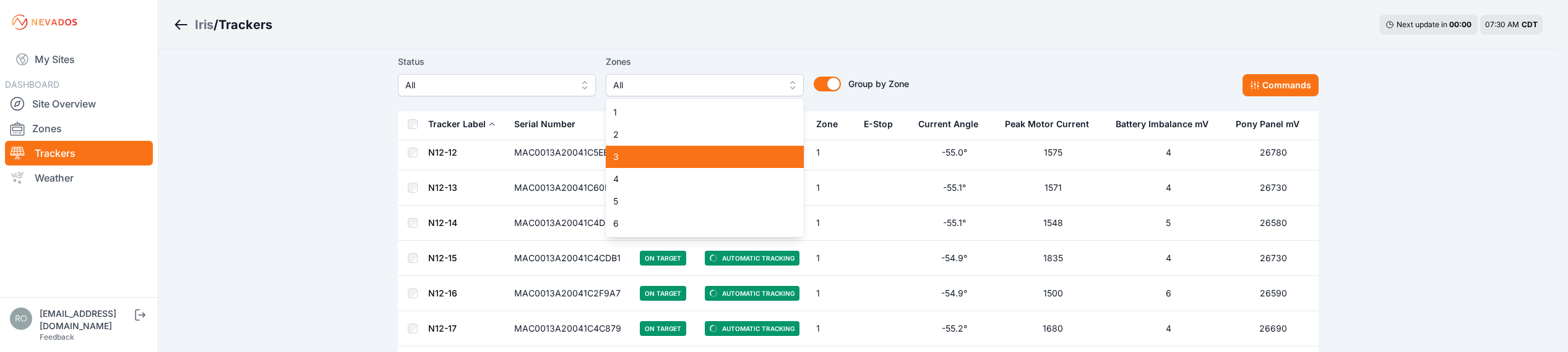
click at [652, 153] on span "3" at bounding box center [697, 157] width 169 height 12
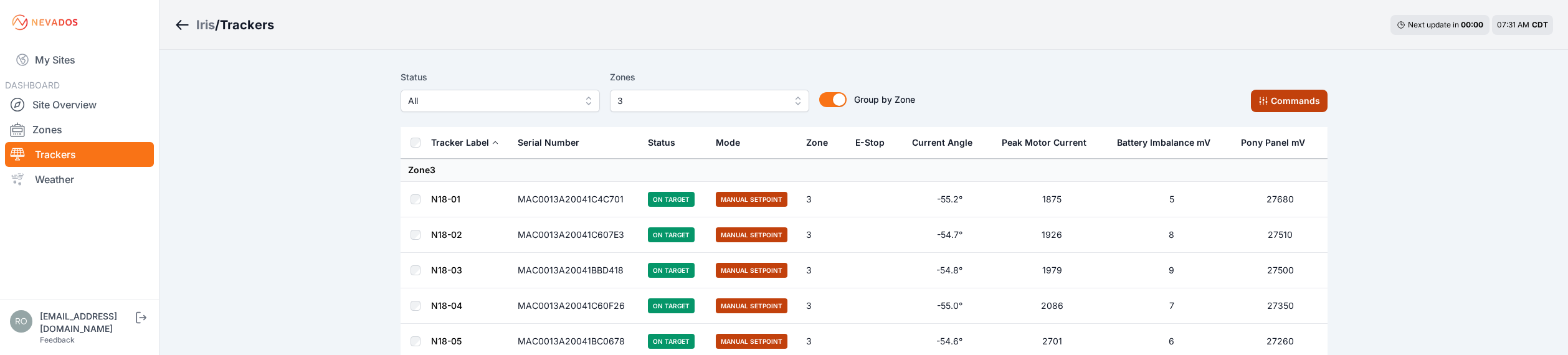
click at [1270, 104] on button "Commands" at bounding box center [1289, 100] width 77 height 22
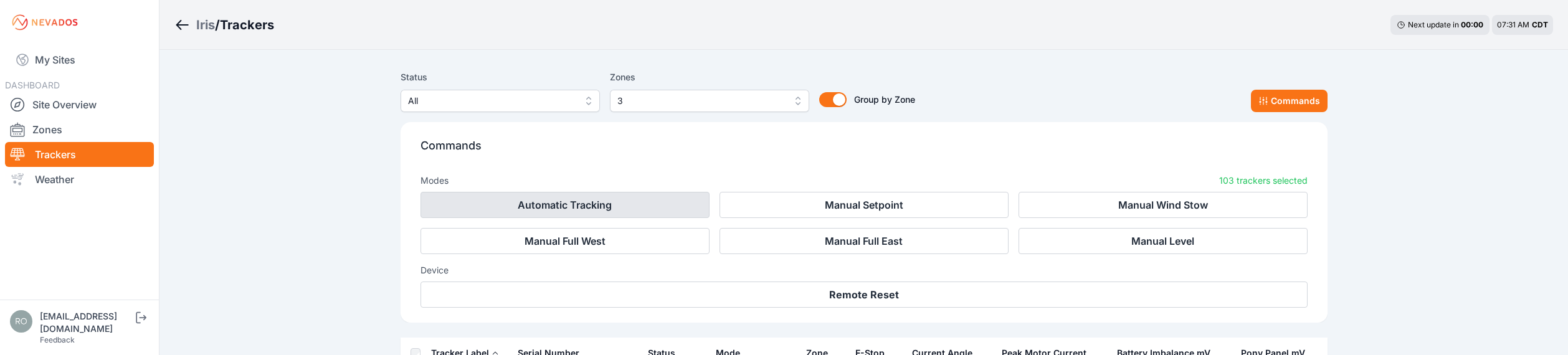
click at [573, 207] on button "Automatic Tracking" at bounding box center [566, 205] width 289 height 26
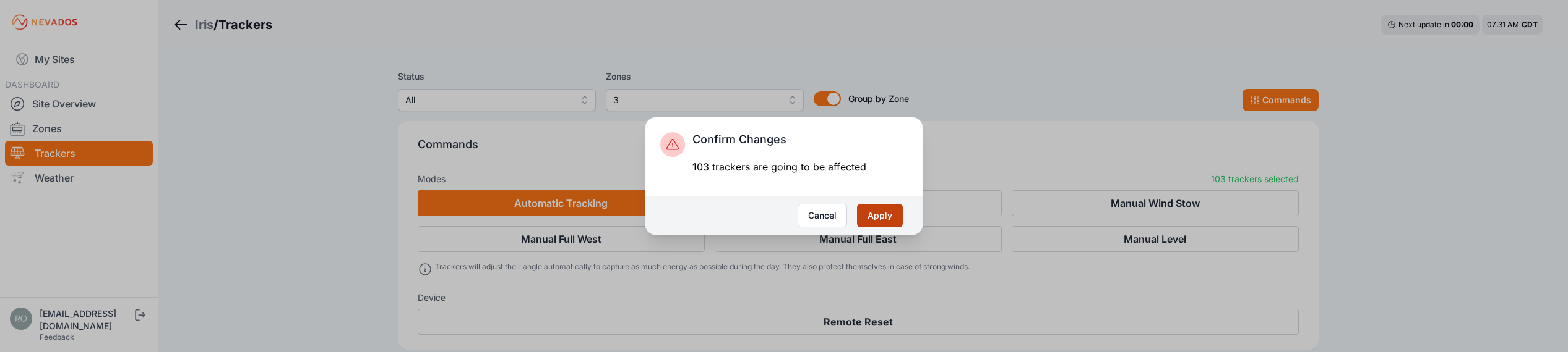
click at [886, 213] on button "Apply" at bounding box center [880, 215] width 46 height 23
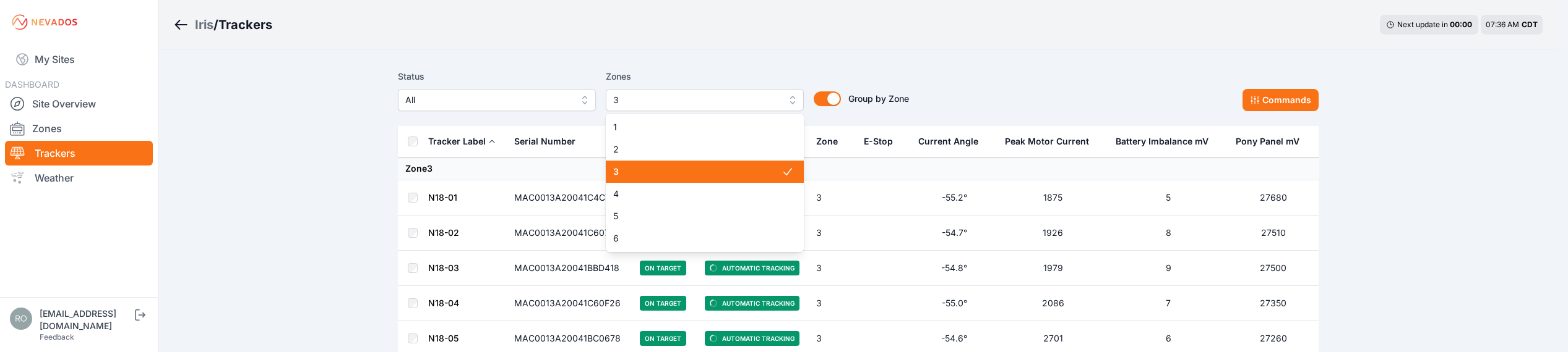
click at [722, 97] on span "3" at bounding box center [696, 100] width 166 height 15
click at [727, 162] on div "3" at bounding box center [705, 171] width 198 height 22
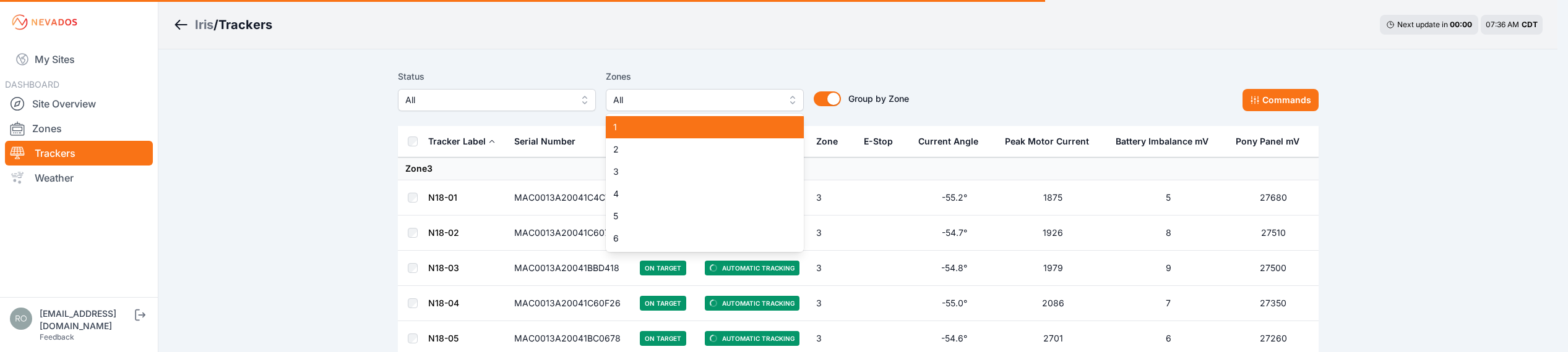
click at [719, 129] on span "1" at bounding box center [697, 128] width 169 height 12
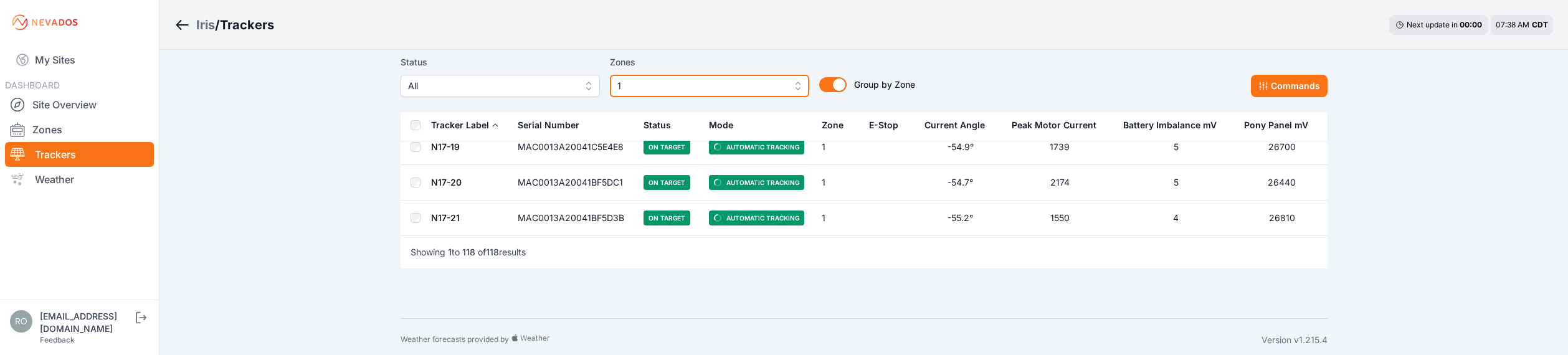
scroll to position [4146, 0]
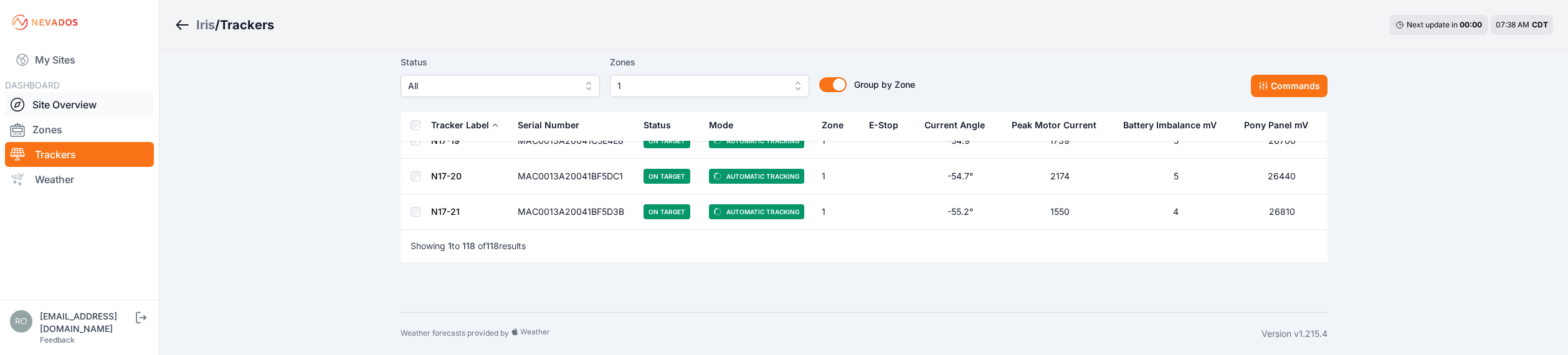
click at [63, 106] on link "Site Overview" at bounding box center [80, 105] width 149 height 25
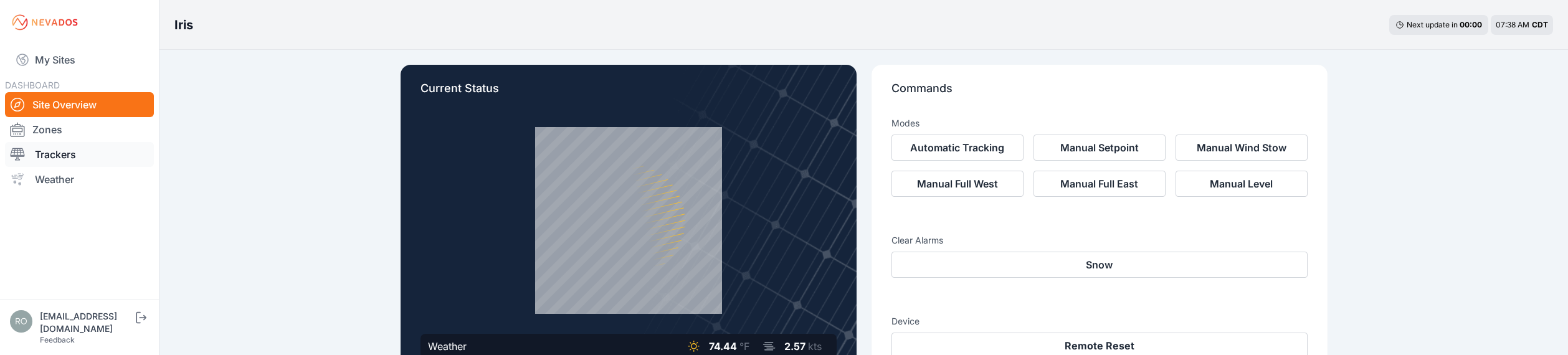
click at [29, 156] on div at bounding box center [22, 155] width 25 height 15
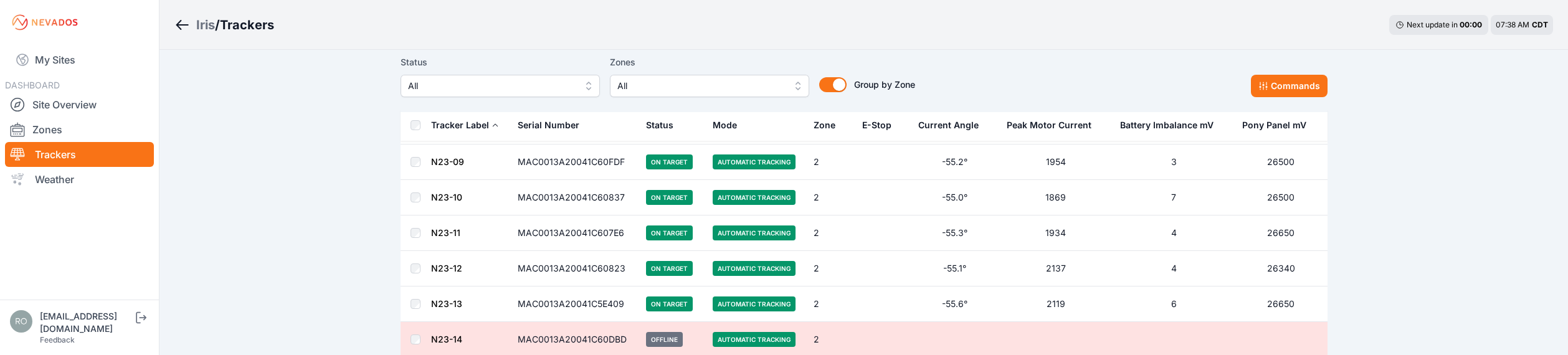
scroll to position [7101, 0]
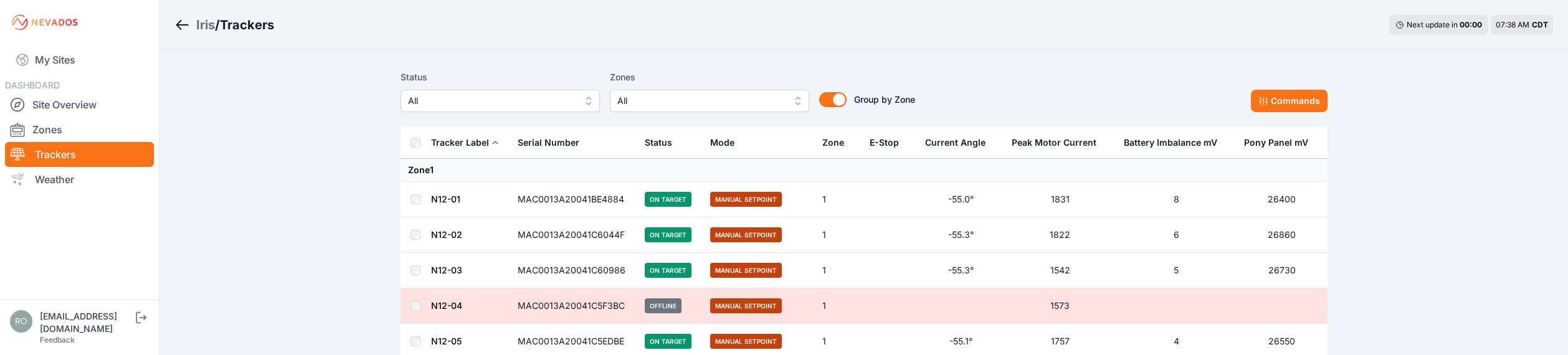
click at [729, 98] on span "All" at bounding box center [700, 101] width 167 height 15
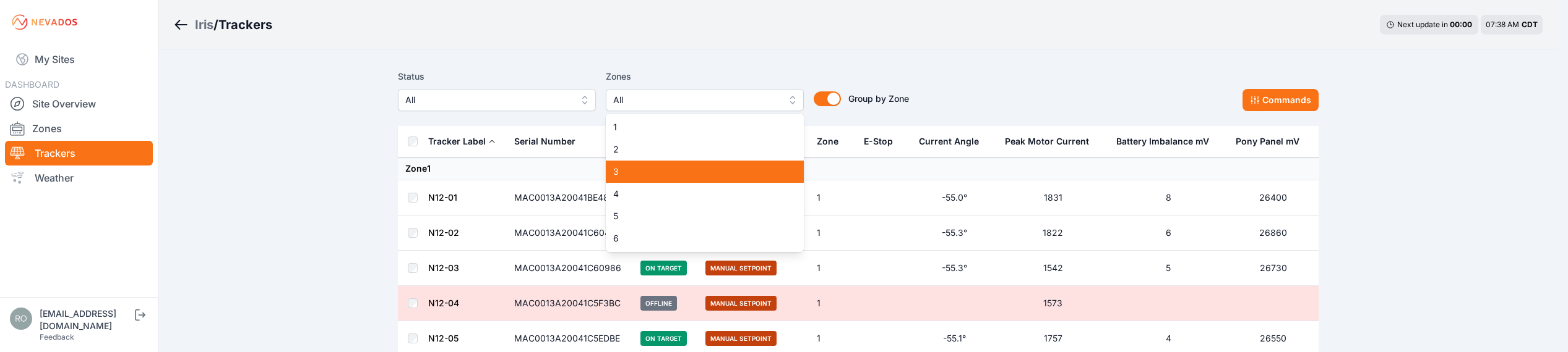
click at [626, 178] on div "3" at bounding box center [705, 171] width 198 height 22
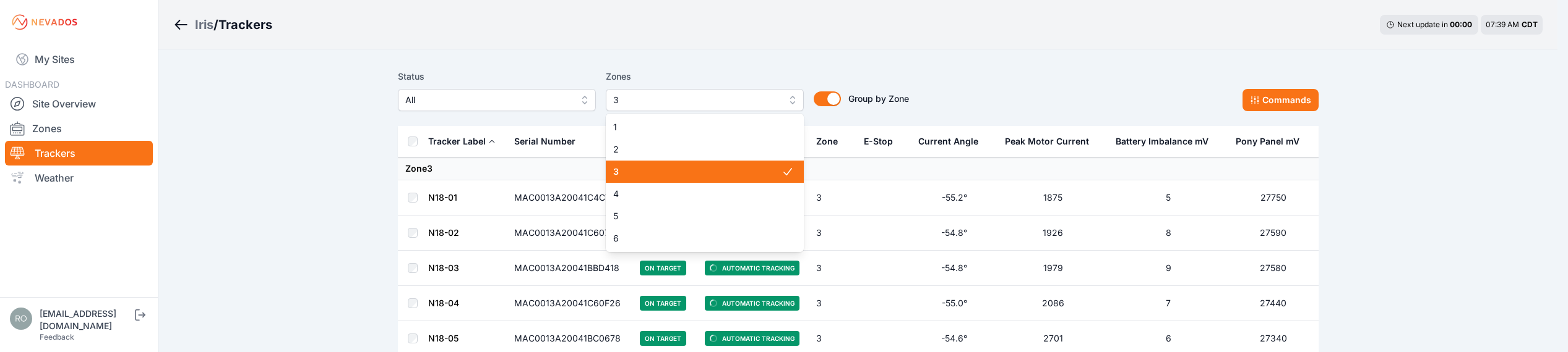
click at [776, 95] on span "3" at bounding box center [696, 100] width 166 height 15
click at [698, 164] on div "3" at bounding box center [705, 171] width 198 height 22
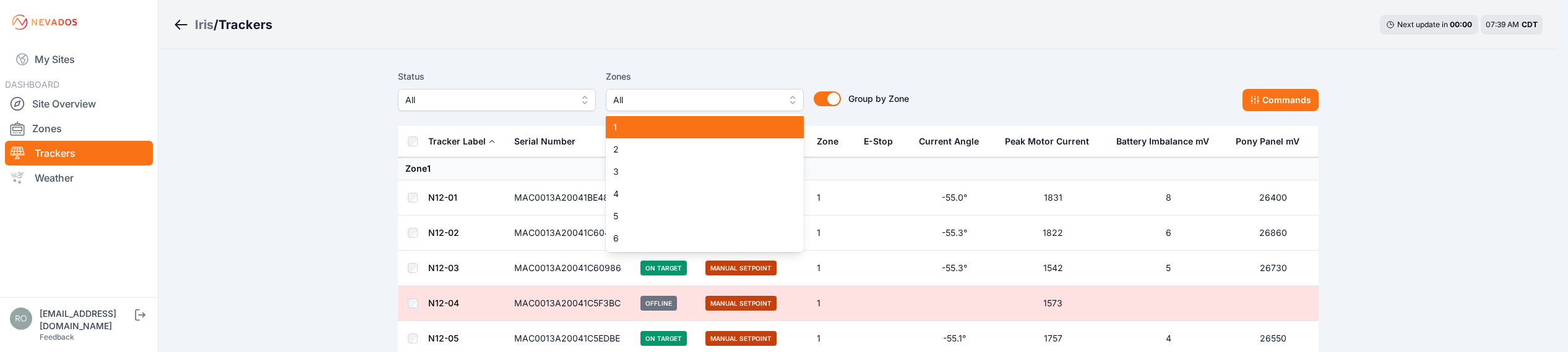
click at [694, 123] on span "1" at bounding box center [697, 128] width 169 height 12
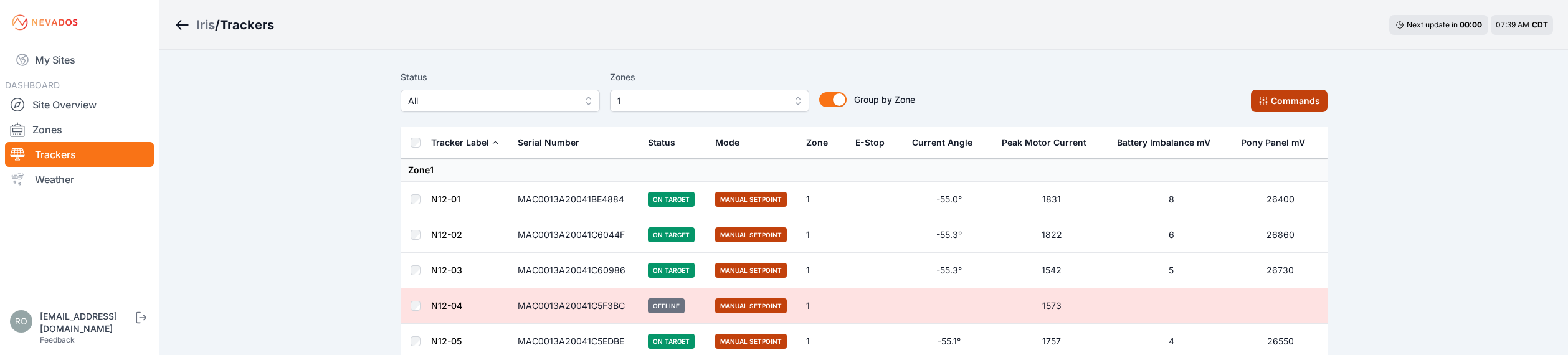
click at [1289, 99] on button "Commands" at bounding box center [1289, 100] width 77 height 22
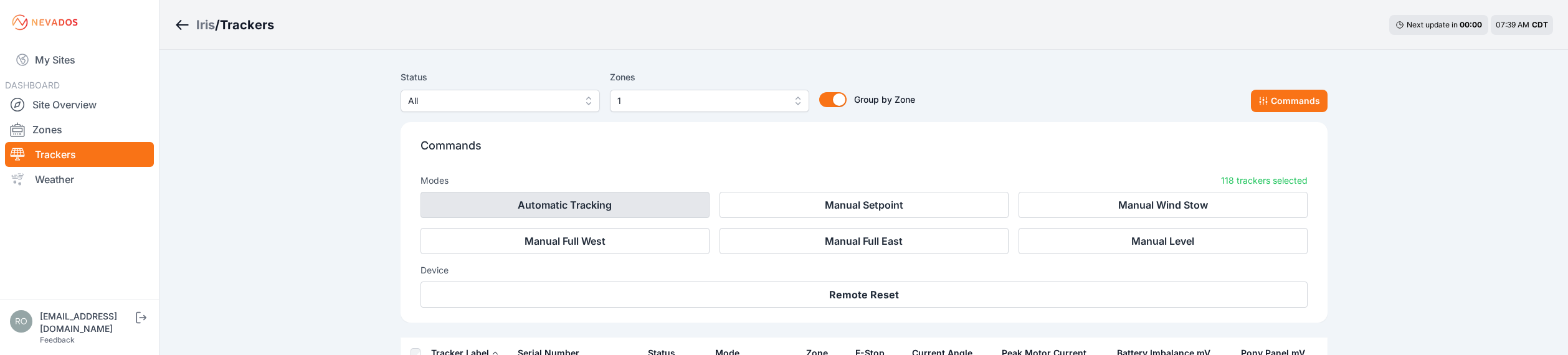
click at [587, 206] on button "Automatic Tracking" at bounding box center [566, 205] width 289 height 26
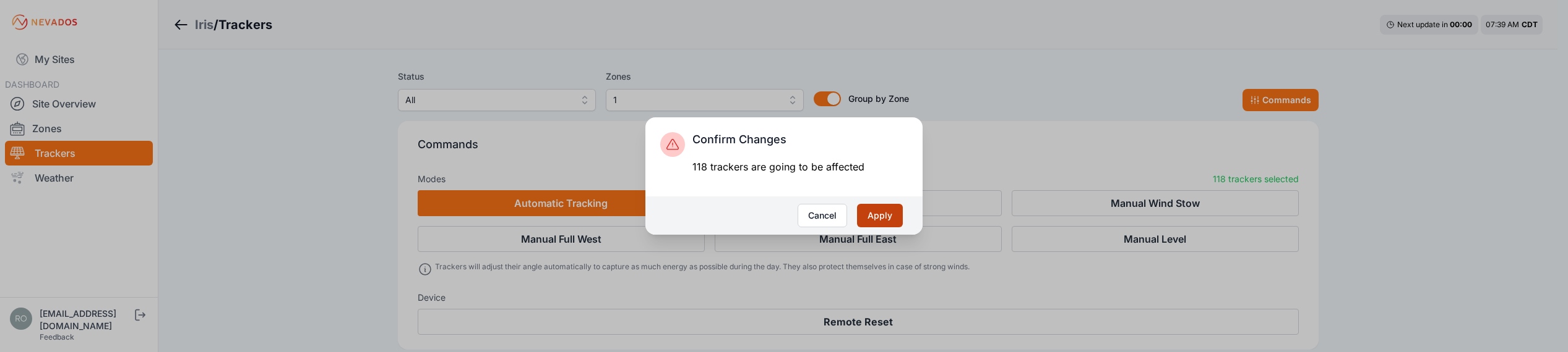
click at [878, 215] on button "Apply" at bounding box center [880, 215] width 46 height 23
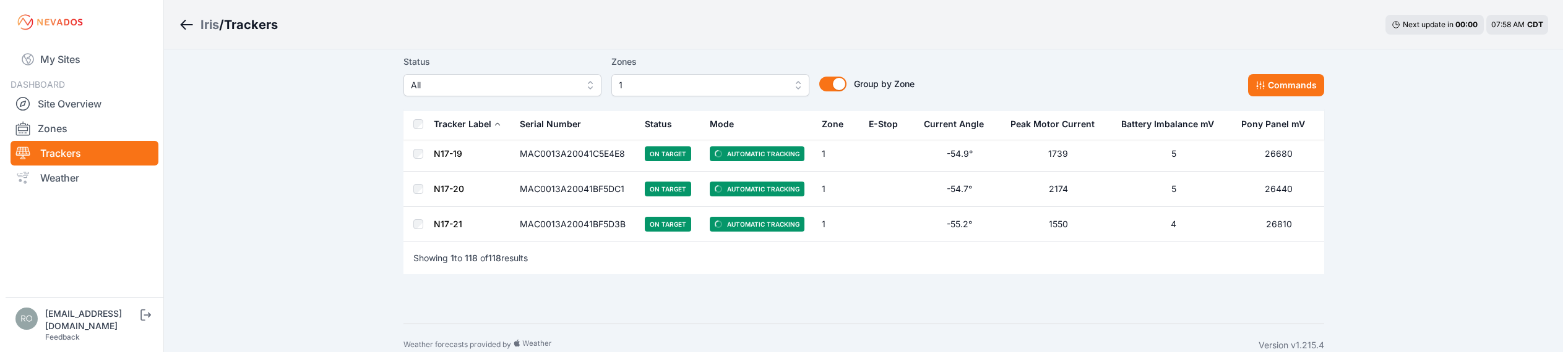
scroll to position [4111, 0]
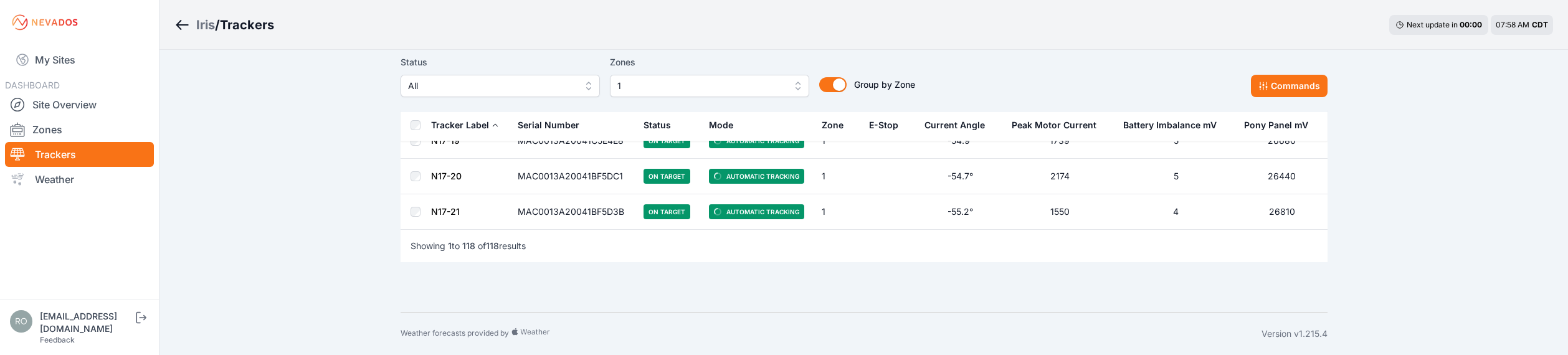
click at [782, 88] on span "1" at bounding box center [700, 86] width 167 height 15
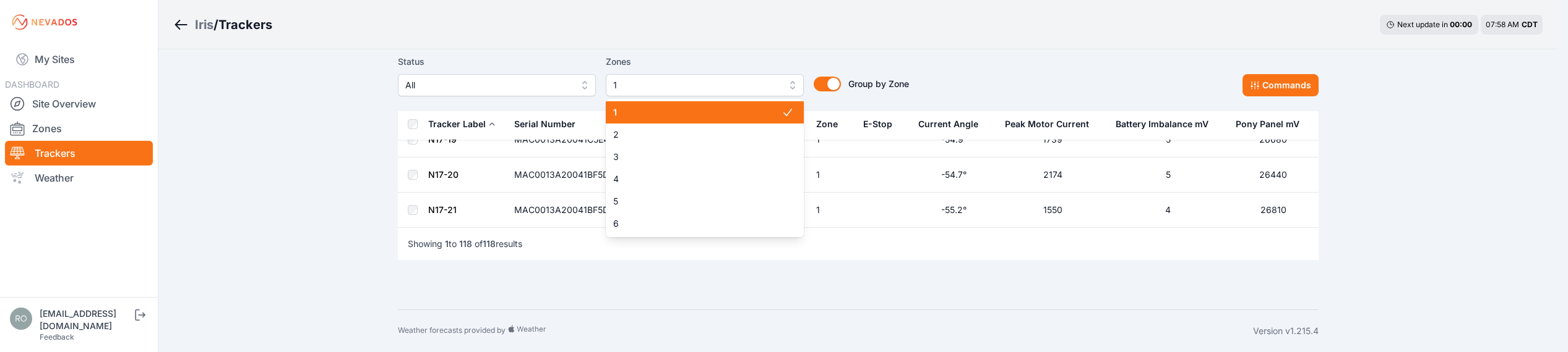
click at [741, 115] on span "1" at bounding box center [697, 113] width 169 height 12
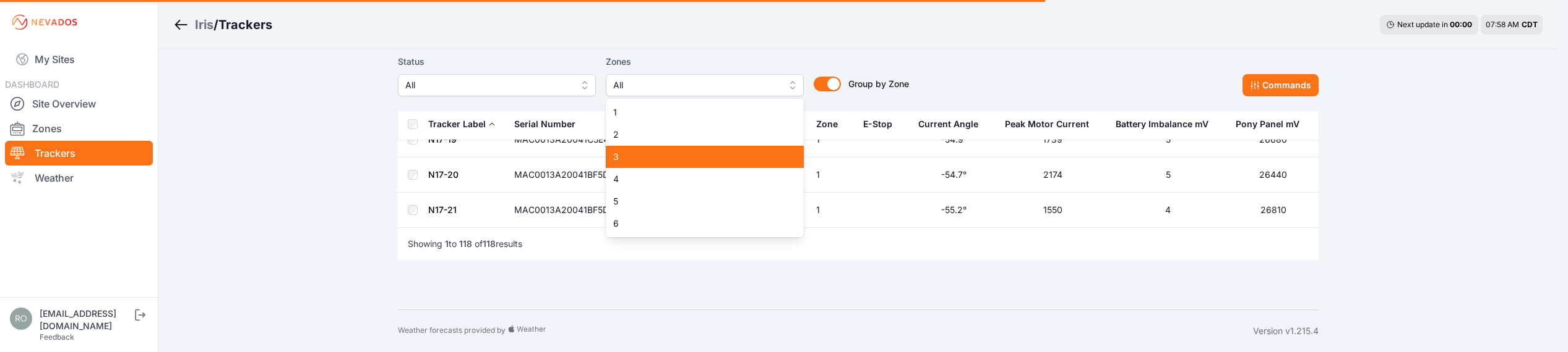
click at [696, 149] on div "3" at bounding box center [705, 157] width 198 height 22
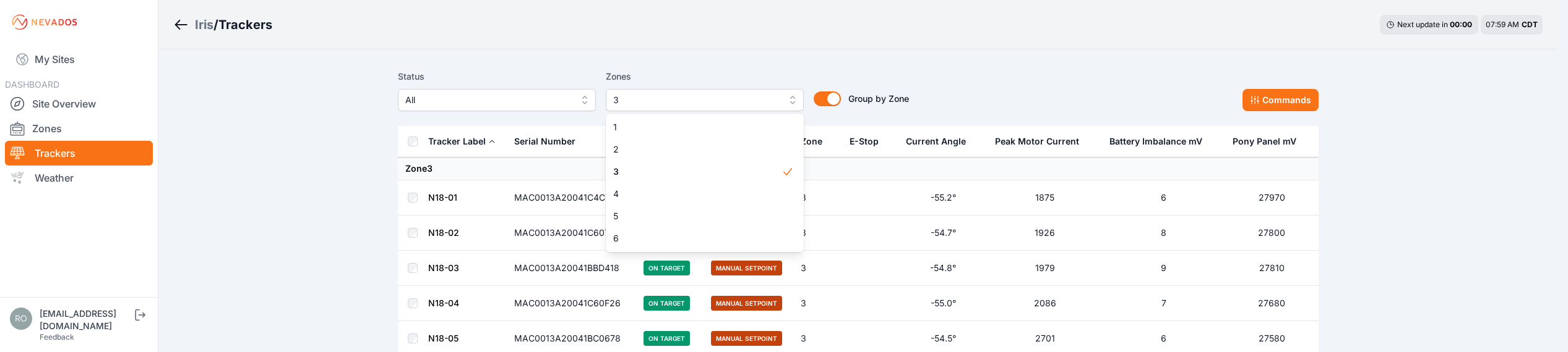
click at [995, 70] on div "Status All Zones 3 1 2 3 4 5 6 Group by Zone Group by Zone Commands" at bounding box center [858, 90] width 921 height 42
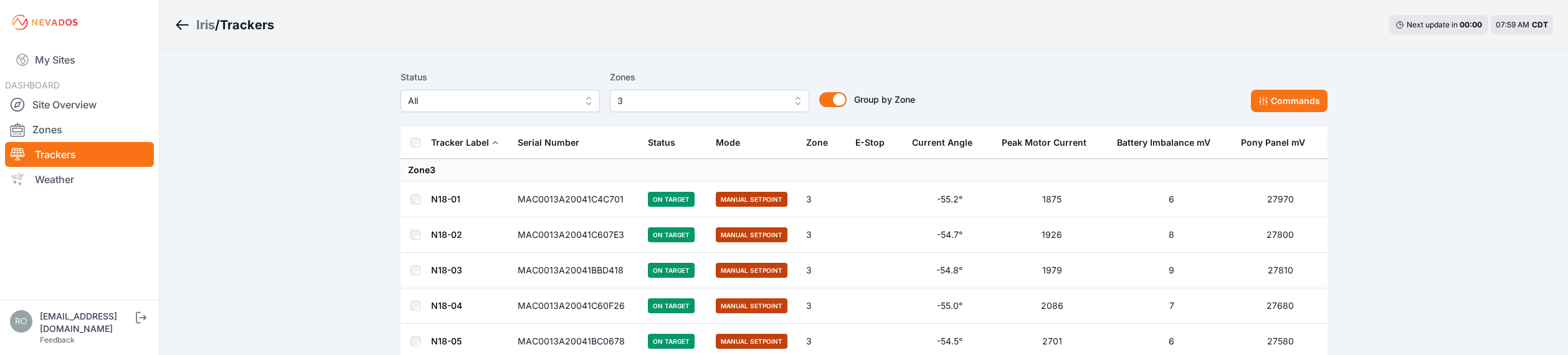
click at [418, 148] on th at bounding box center [415, 143] width 29 height 32
click at [1295, 106] on button "Commands" at bounding box center [1289, 100] width 77 height 22
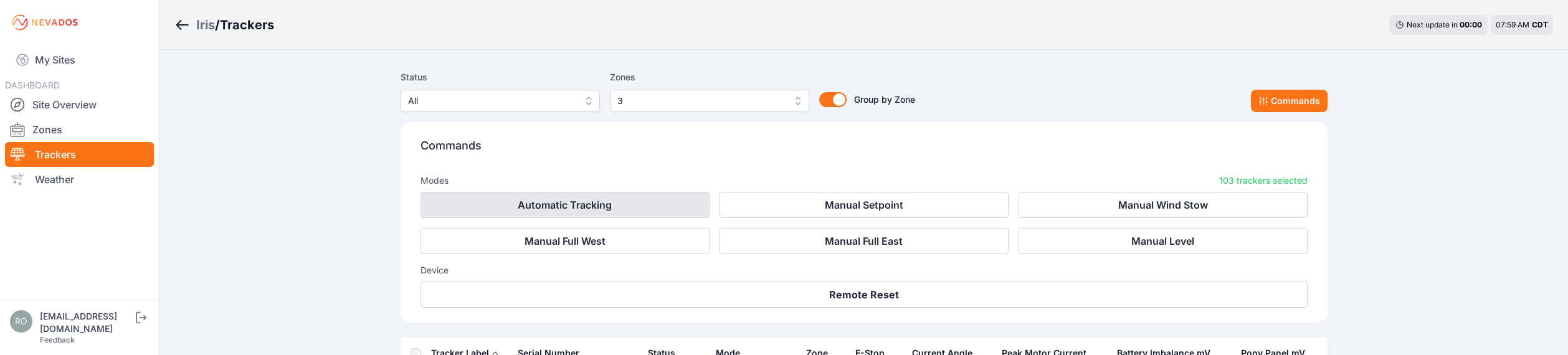
click at [590, 211] on button "Automatic Tracking" at bounding box center [566, 205] width 289 height 26
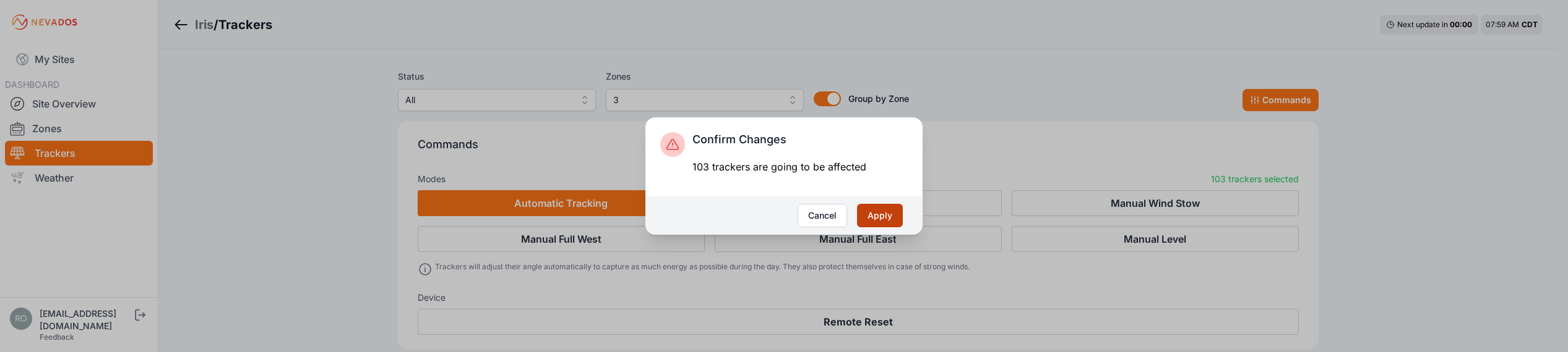
click at [889, 214] on button "Apply" at bounding box center [880, 215] width 46 height 23
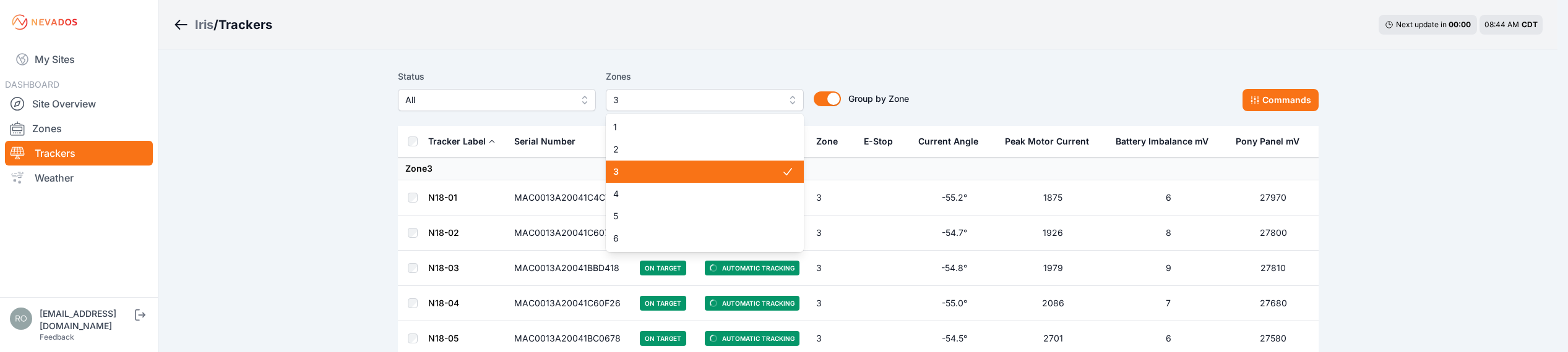
click at [712, 104] on span "3" at bounding box center [696, 100] width 166 height 15
click at [700, 170] on span "3" at bounding box center [697, 172] width 169 height 12
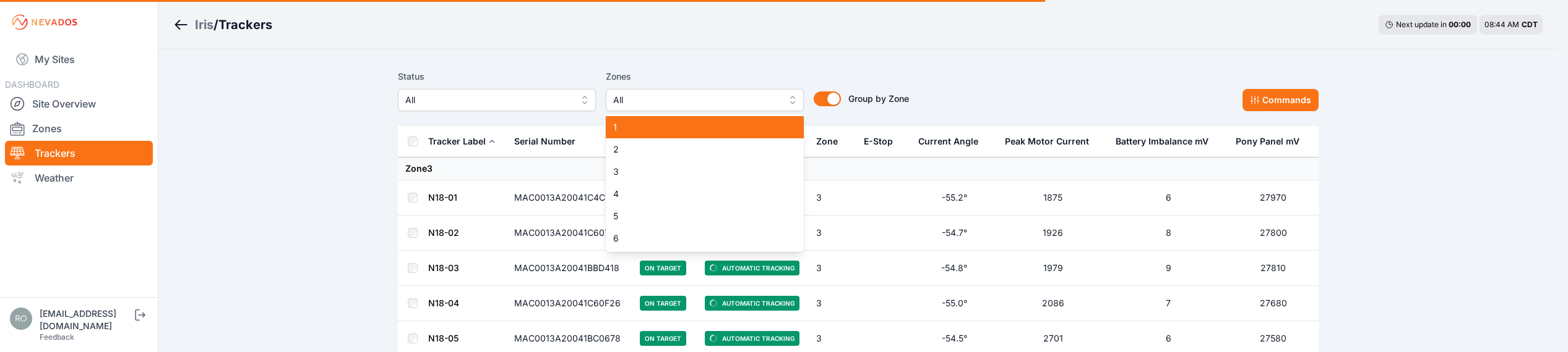
click at [699, 135] on div "1" at bounding box center [705, 127] width 198 height 22
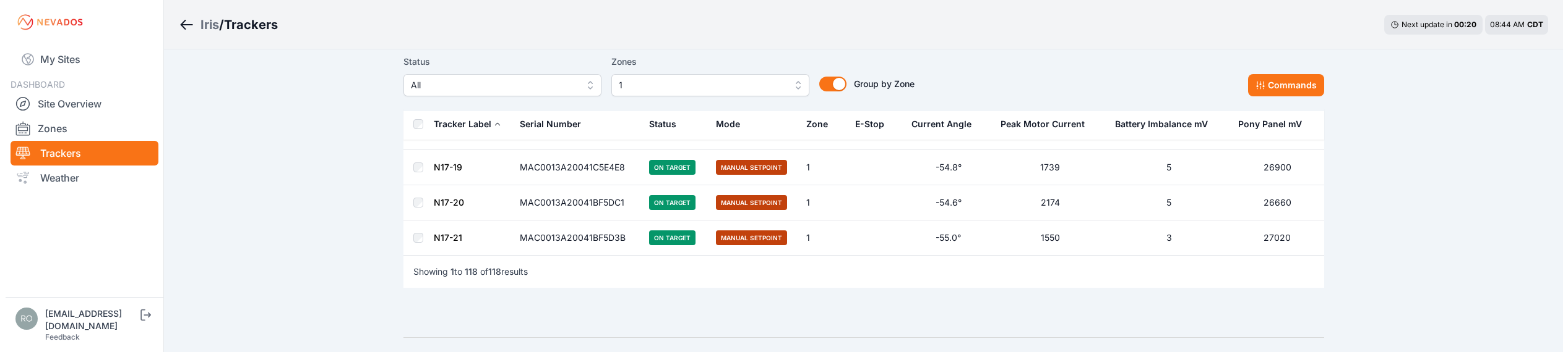
scroll to position [4111, 0]
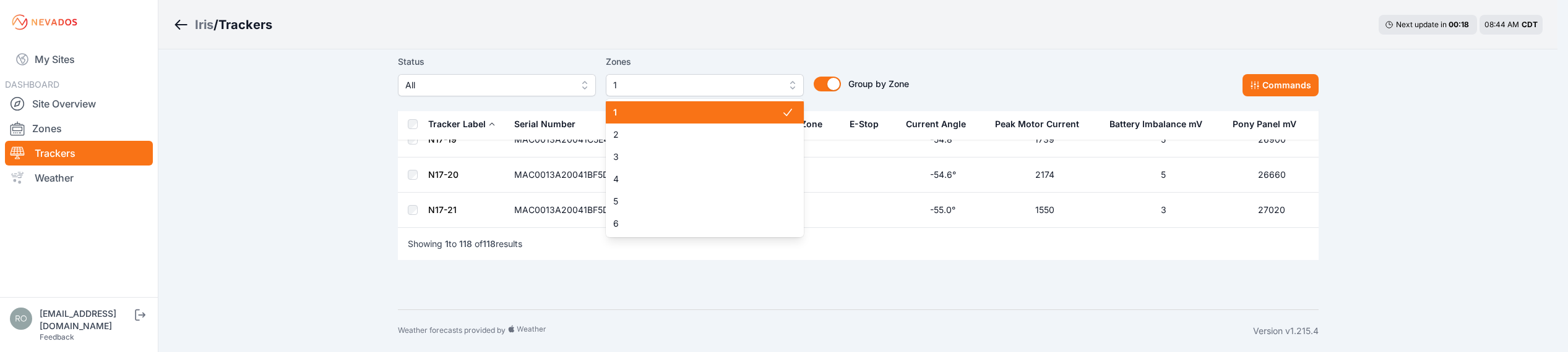
click at [745, 79] on span "1" at bounding box center [696, 85] width 166 height 15
click at [722, 108] on span "1" at bounding box center [697, 113] width 169 height 12
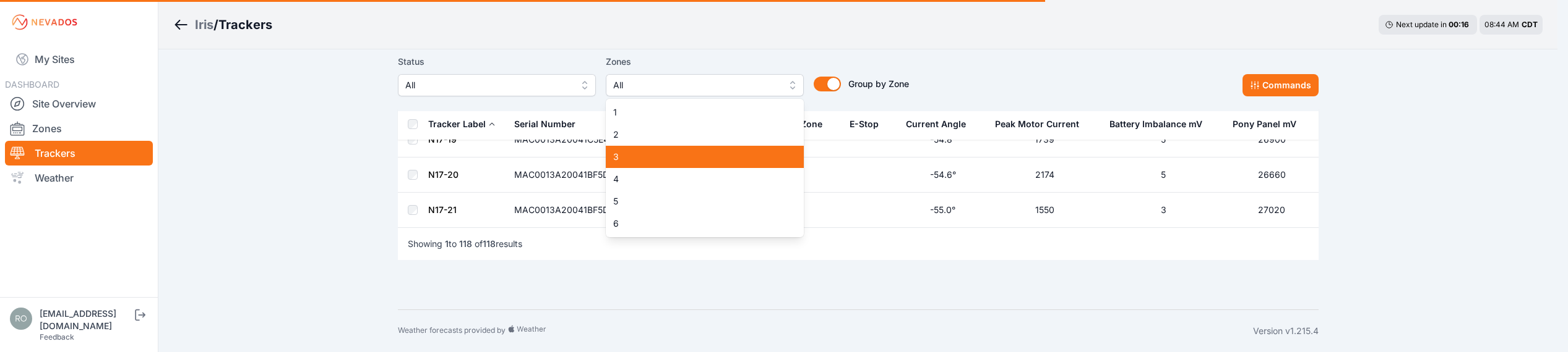
click at [692, 164] on div "3" at bounding box center [705, 157] width 198 height 22
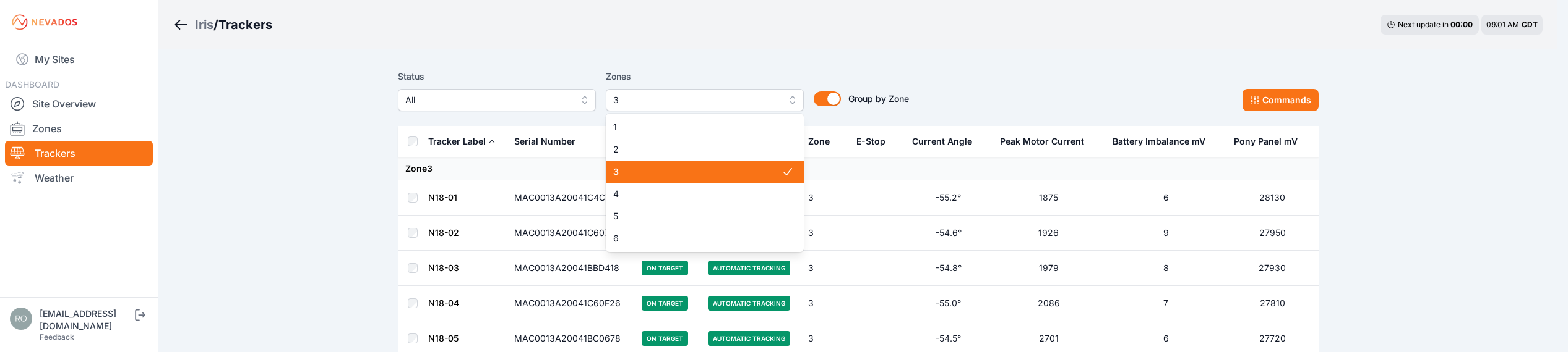
click at [738, 103] on span "3" at bounding box center [696, 100] width 166 height 15
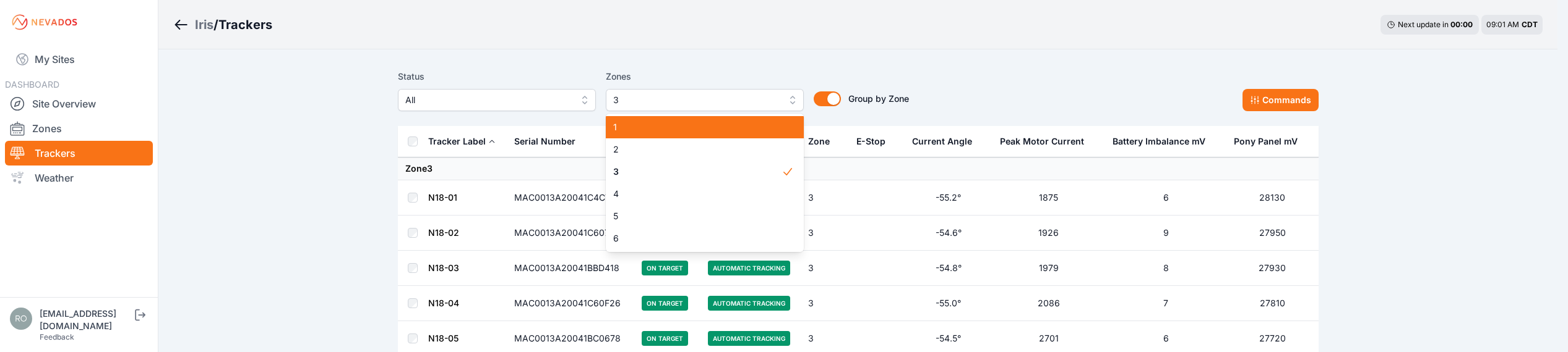
click at [629, 129] on span "1" at bounding box center [697, 128] width 169 height 12
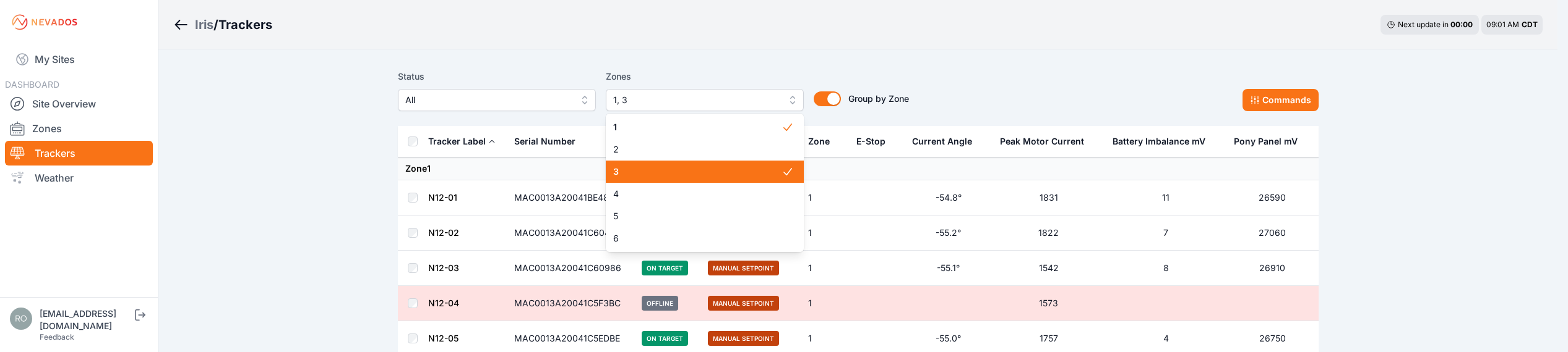
click at [706, 172] on span "3" at bounding box center [697, 172] width 169 height 12
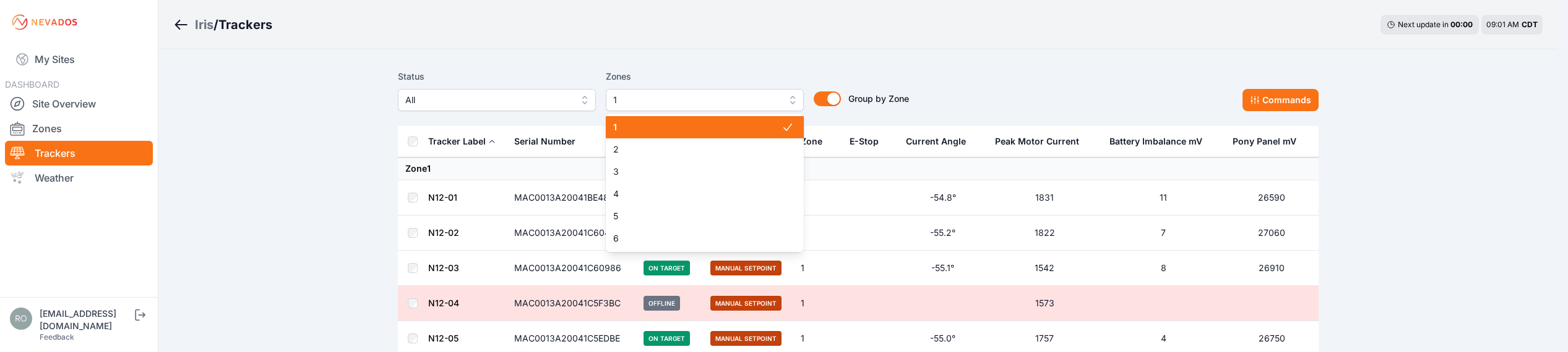
click at [679, 123] on span "1" at bounding box center [697, 128] width 169 height 12
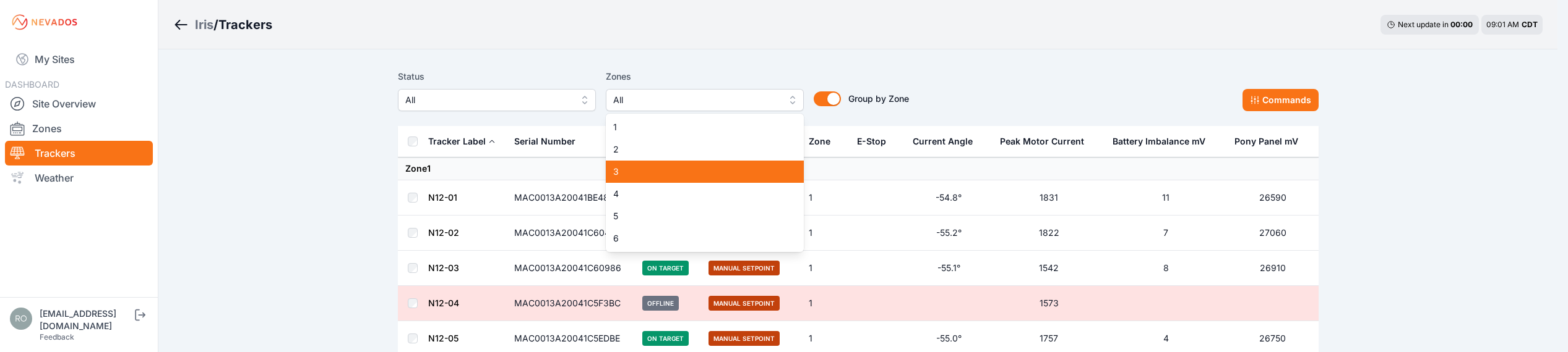
click at [673, 166] on span "3" at bounding box center [697, 172] width 169 height 12
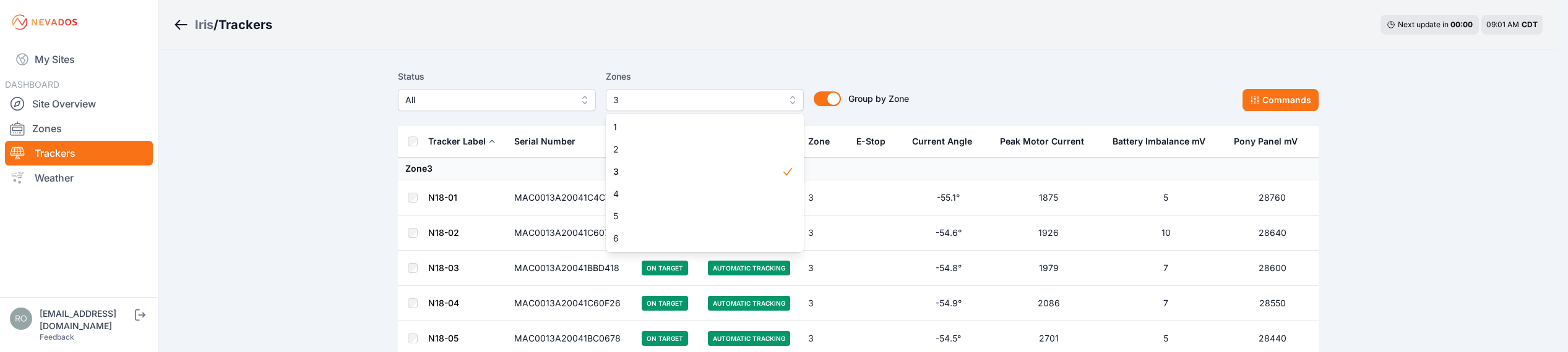
click at [1035, 86] on div "Status All Zones 3 1 2 3 4 5 6 Group by Zone Group by Zone Commands" at bounding box center [858, 90] width 921 height 42
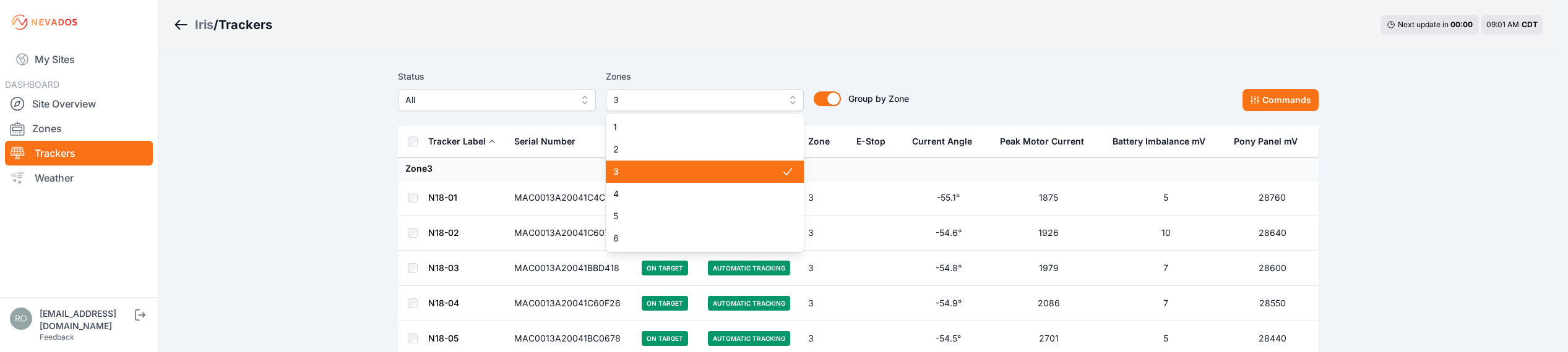
click at [667, 99] on span "3" at bounding box center [696, 100] width 166 height 15
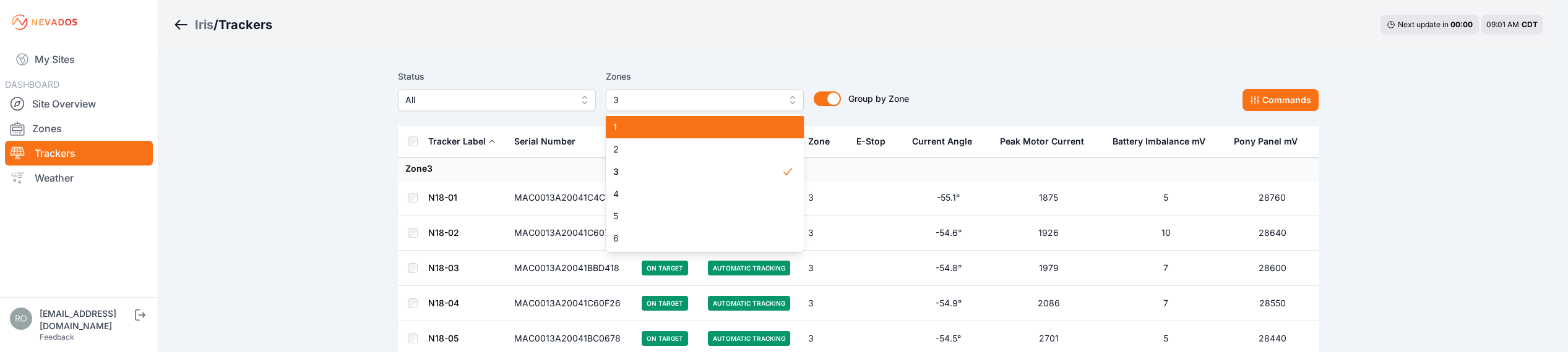
click at [664, 123] on span "1" at bounding box center [697, 128] width 169 height 12
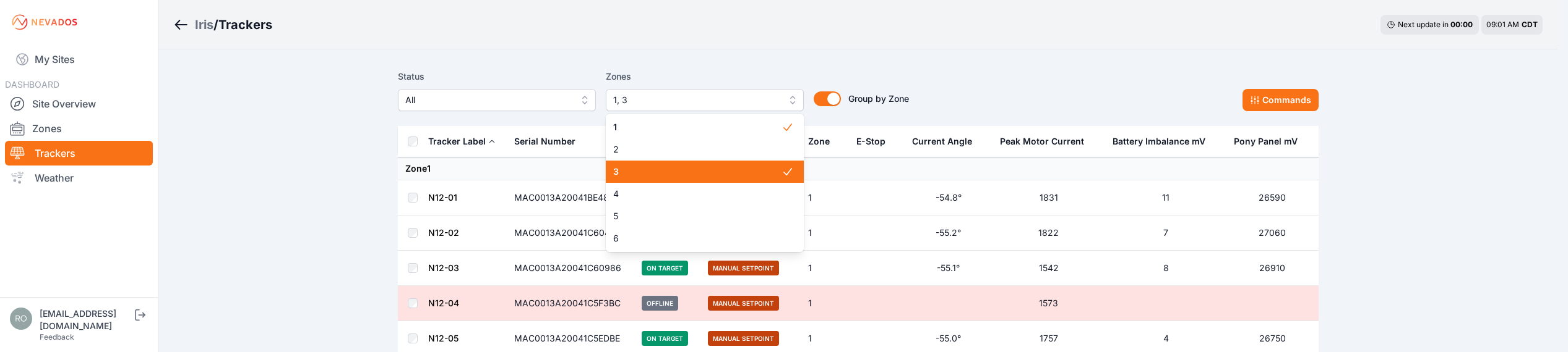
click at [769, 179] on div "3" at bounding box center [705, 171] width 198 height 22
